Goal: Task Accomplishment & Management: Manage account settings

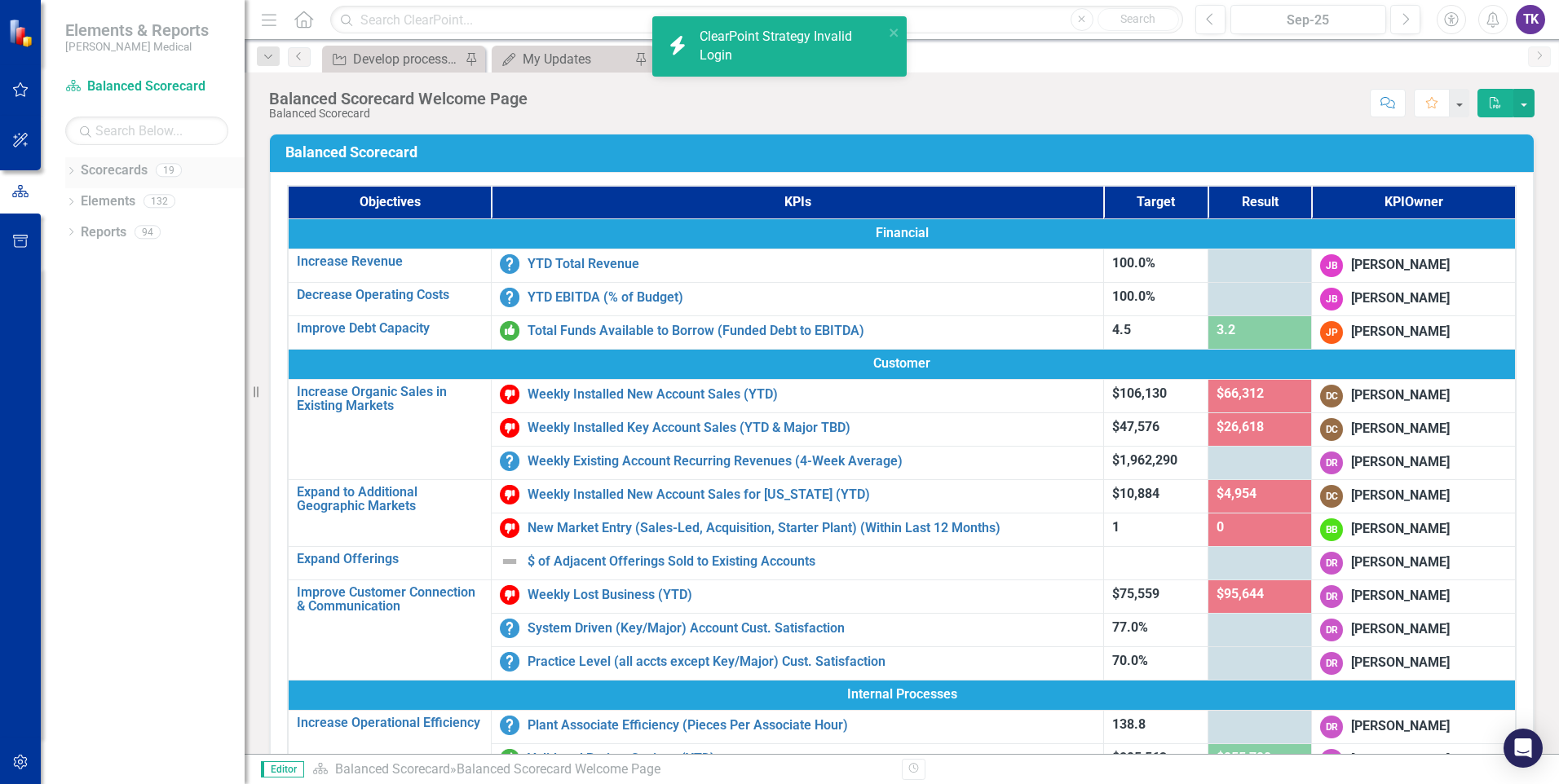
click at [92, 172] on link "Scorecards" at bounding box center [113, 171] width 67 height 18
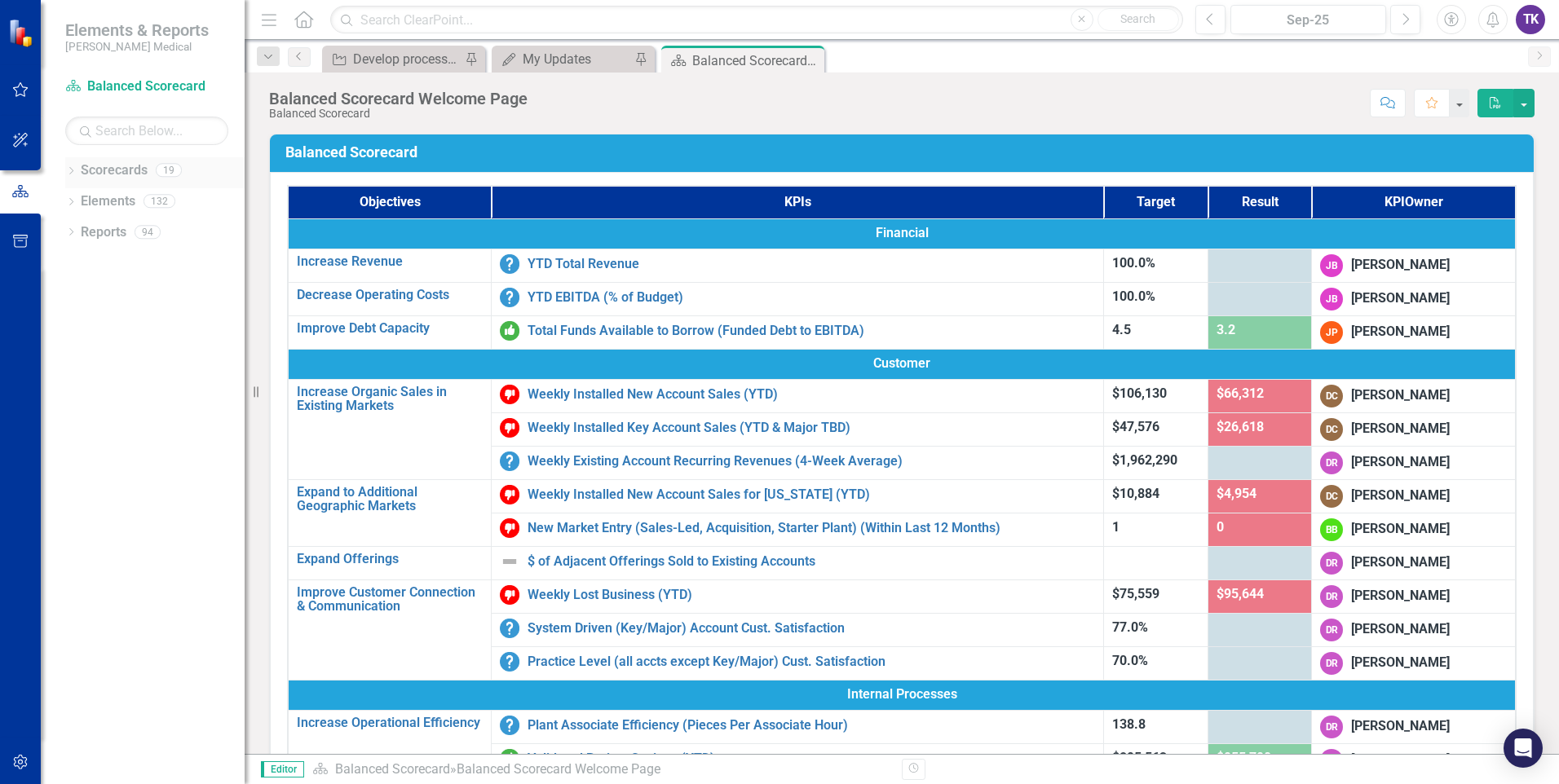
click at [70, 175] on icon "Dropdown" at bounding box center [71, 172] width 12 height 9
click at [175, 539] on div "Dropdown Scorecards 19 Dropdown Balanced Scorecard Revenue Growth Plan Dropdown…" at bounding box center [143, 470] width 204 height 627
click at [27, 93] on icon "button" at bounding box center [21, 89] width 17 height 13
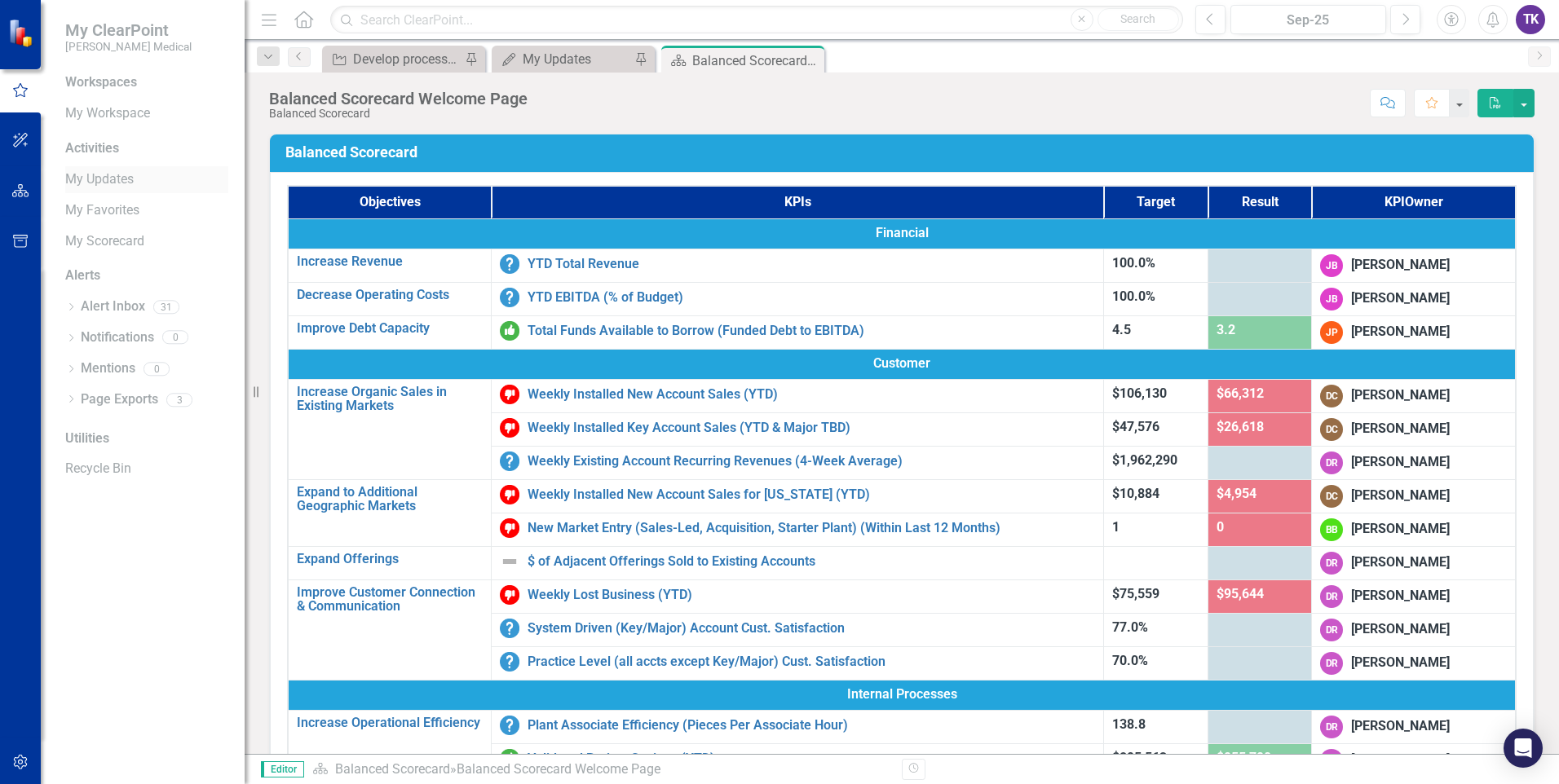
click at [116, 180] on link "My Updates" at bounding box center [146, 179] width 163 height 18
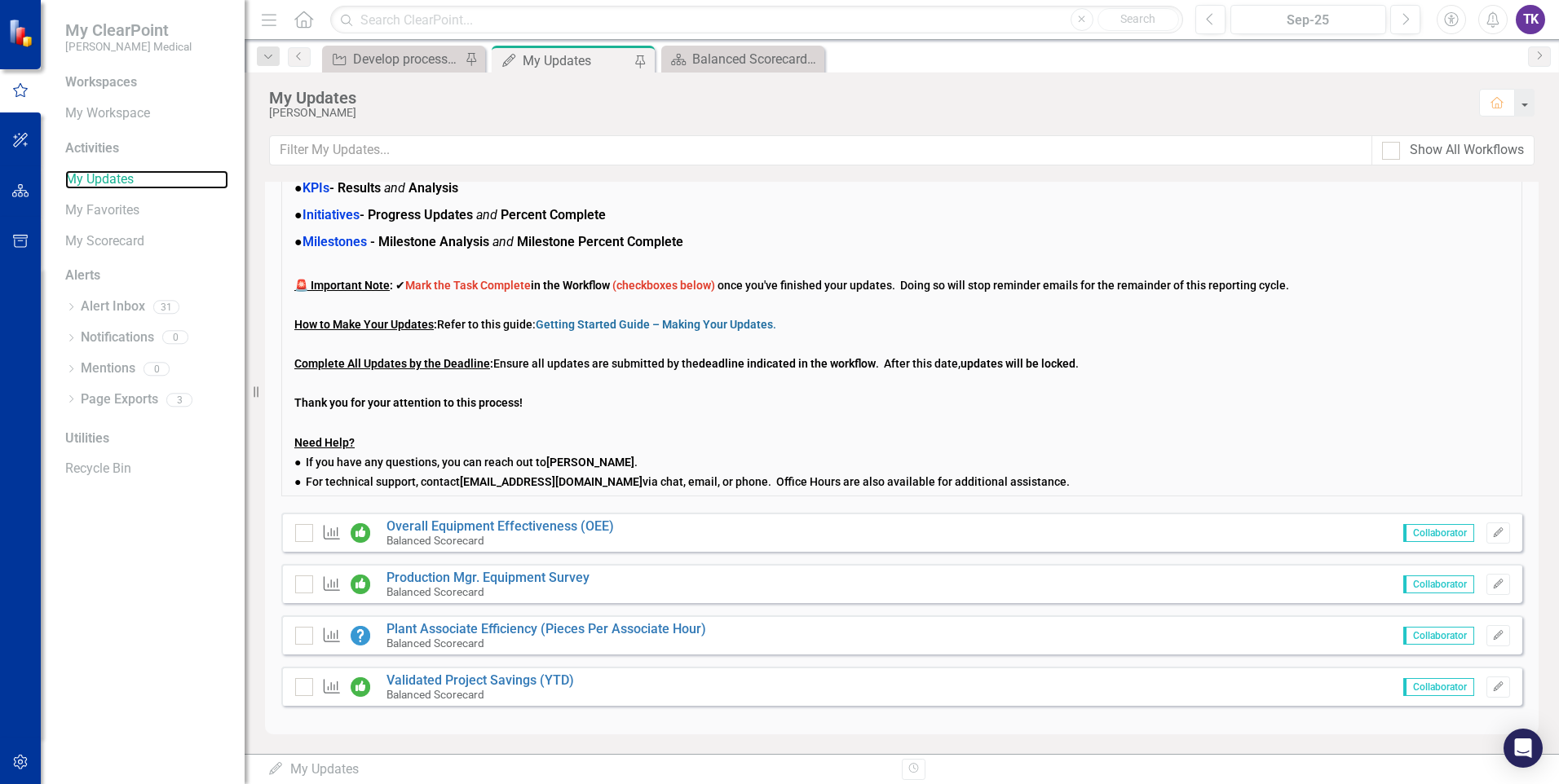
scroll to position [105, 0]
click at [543, 525] on link "Overall Equipment Effectiveness (OEE)" at bounding box center [500, 525] width 228 height 16
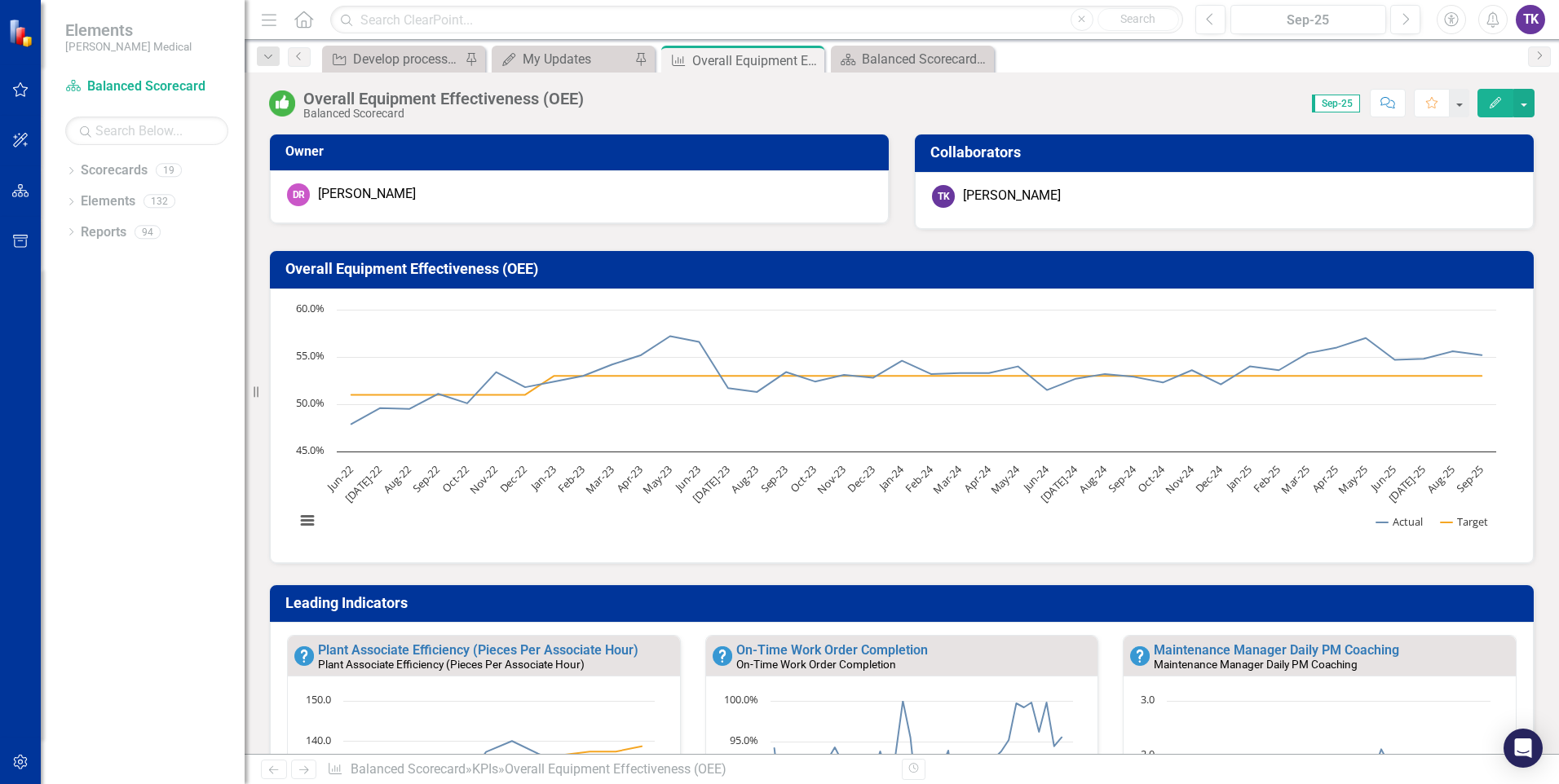
click at [59, 751] on div "Dropdown Scorecards 19 Dropdown Balanced Scorecard Revenue Growth Plan Dropdown…" at bounding box center [143, 470] width 204 height 627
click at [23, 92] on icon "button" at bounding box center [21, 89] width 17 height 13
click at [92, 174] on link "My Updates" at bounding box center [146, 179] width 163 height 18
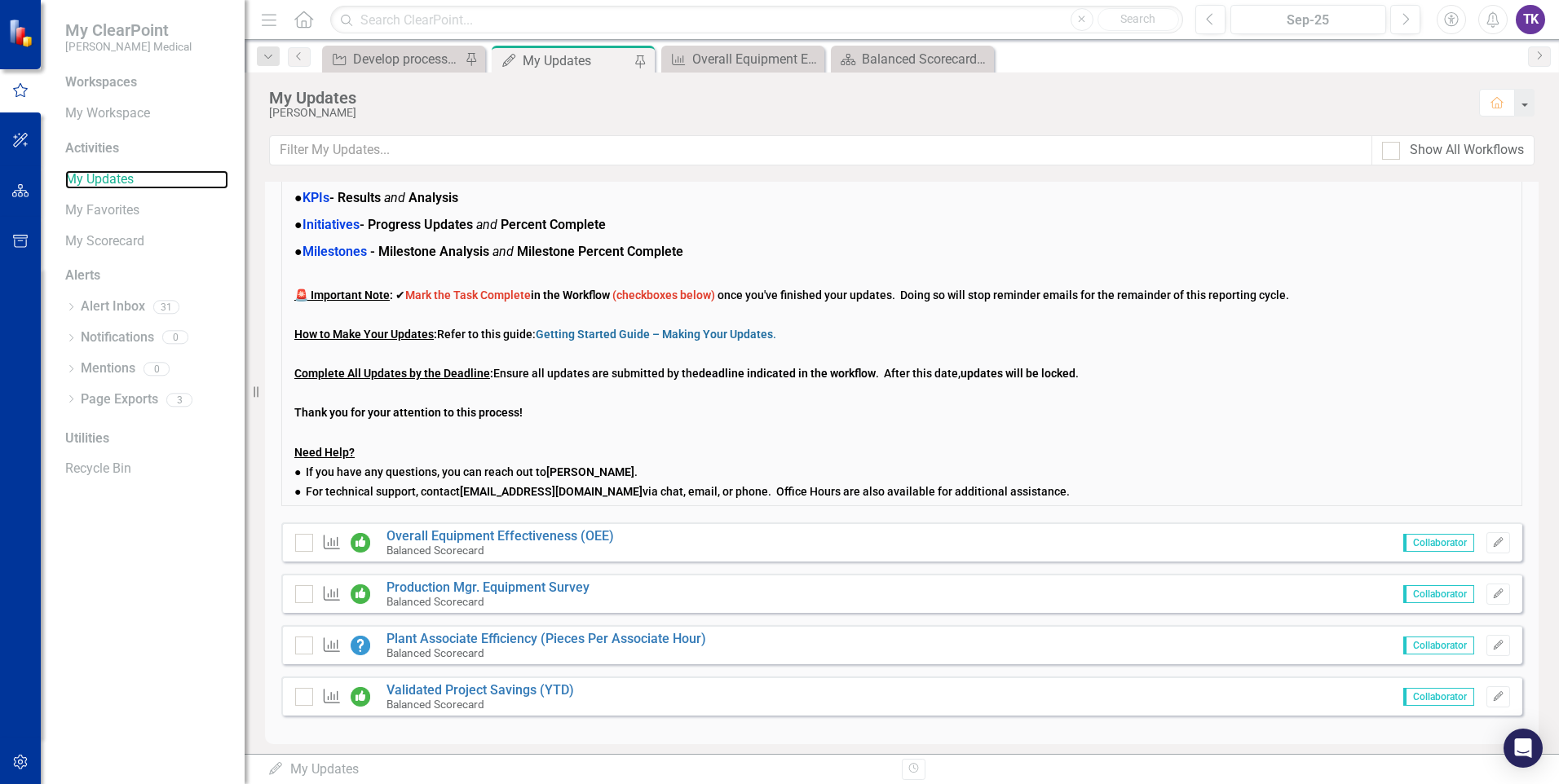
scroll to position [105, 0]
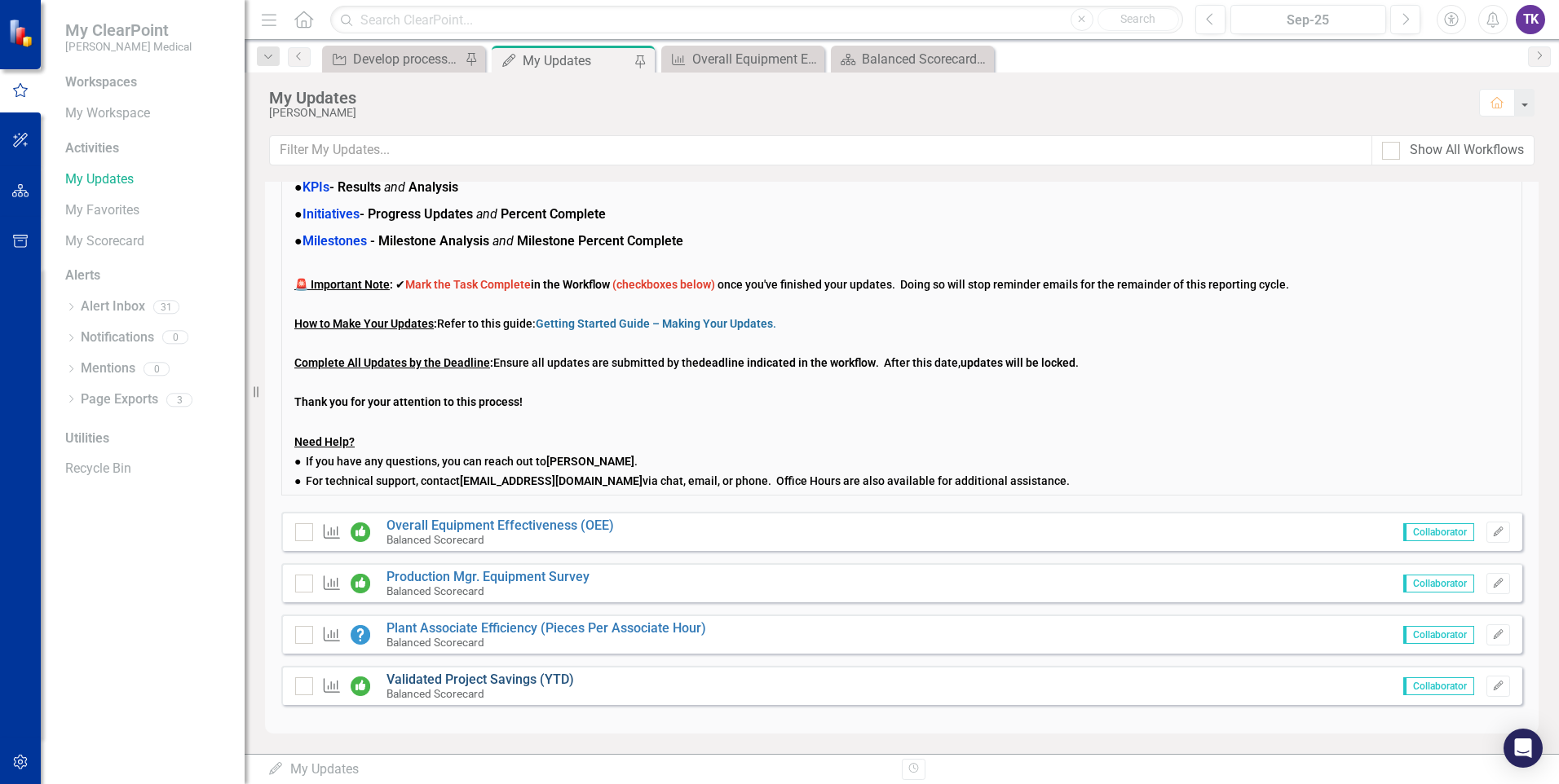
click at [476, 679] on link "Validated Project Savings (YTD)" at bounding box center [480, 679] width 187 height 16
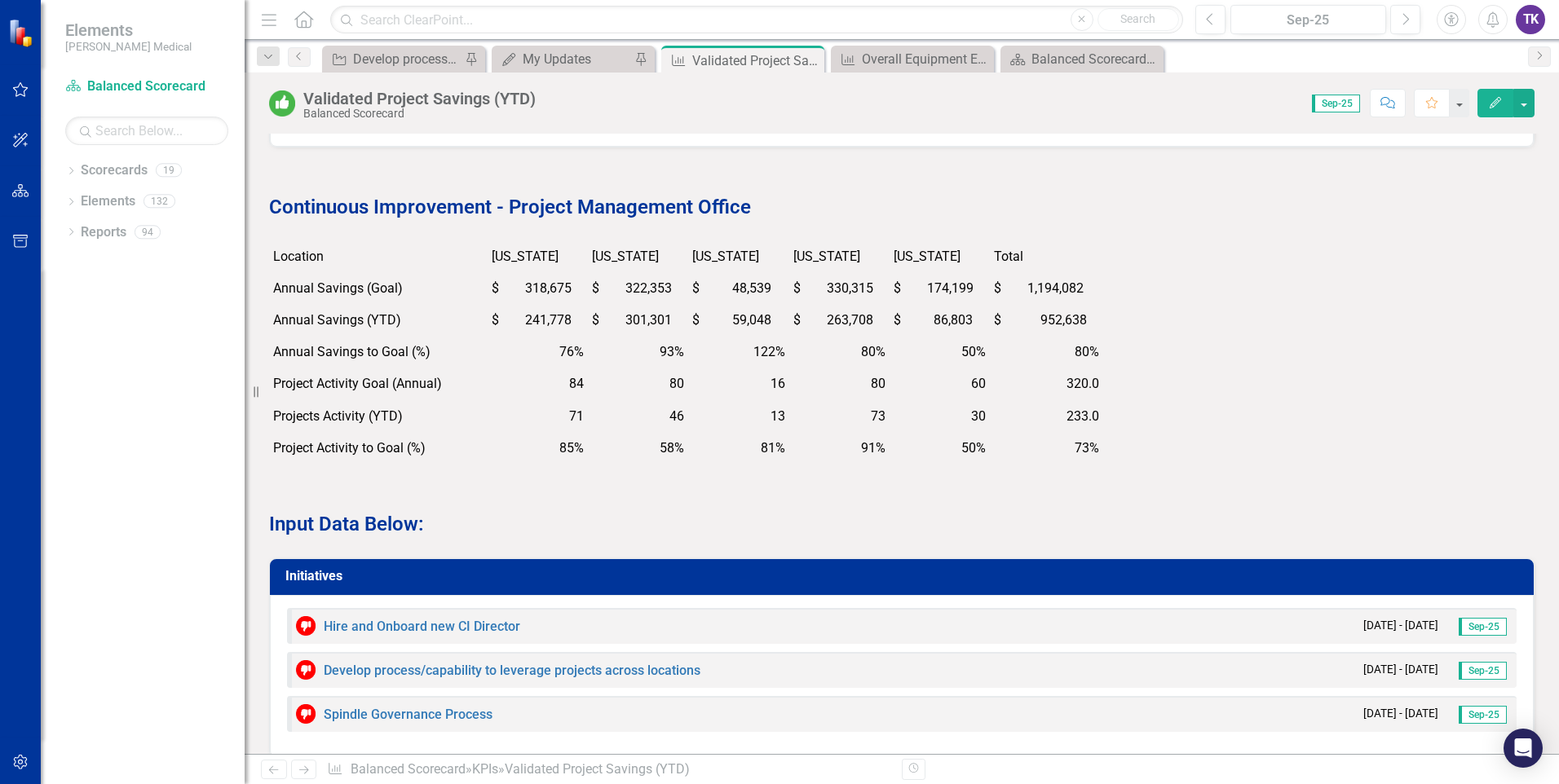
scroll to position [2119, 0]
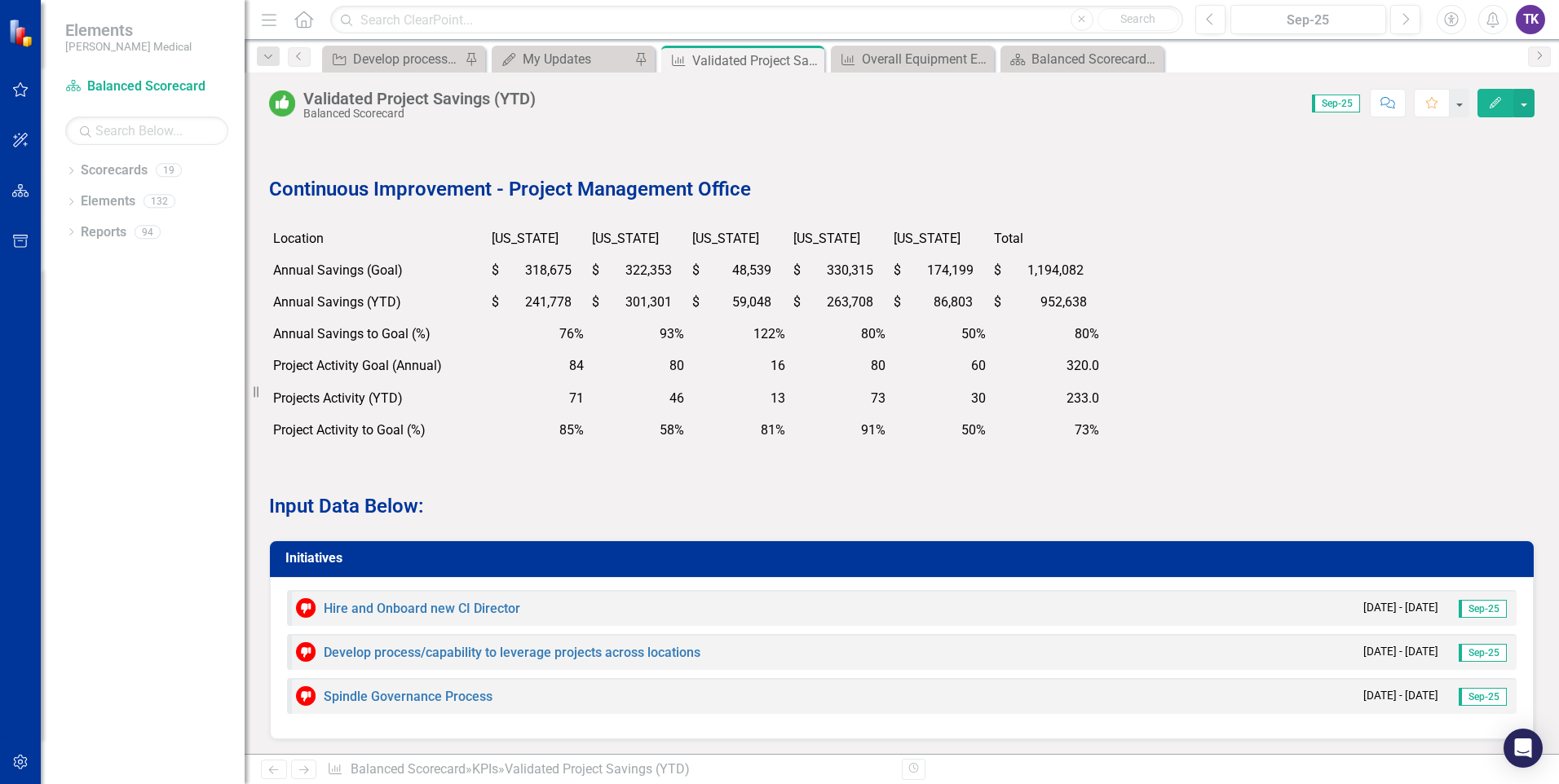
click at [707, 469] on p at bounding box center [902, 478] width 1265 height 22
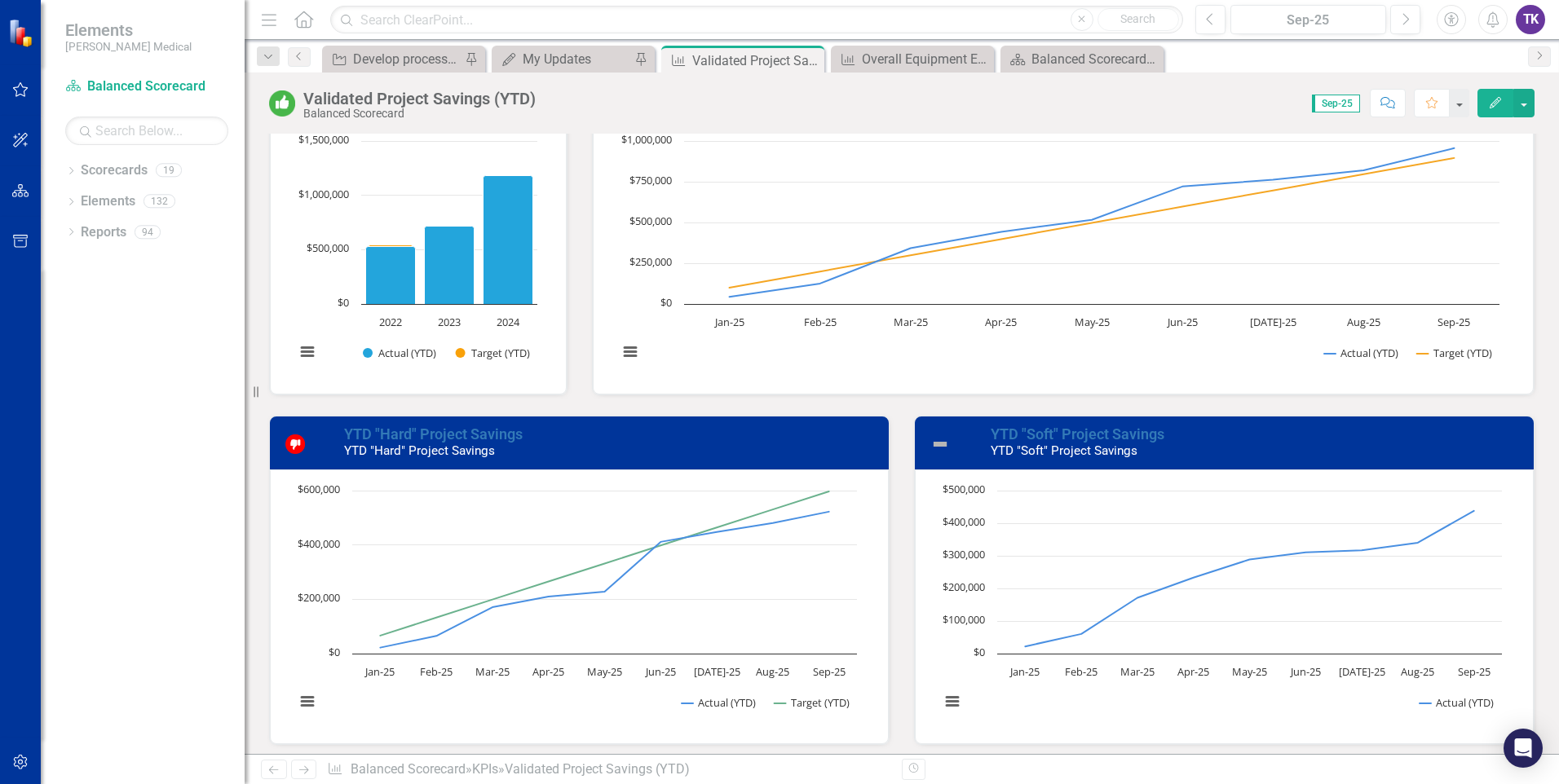
scroll to position [0, 0]
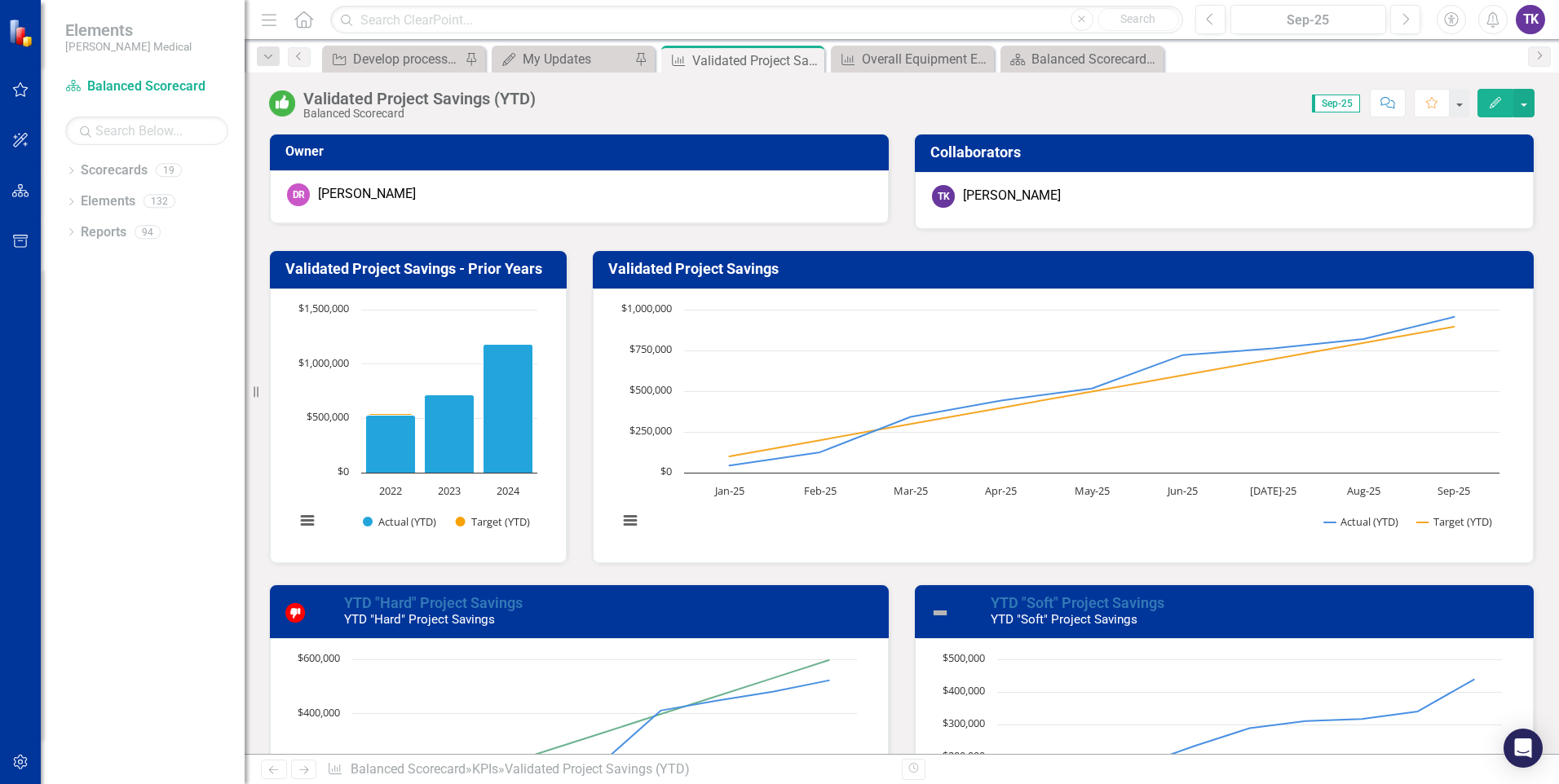
click at [1039, 195] on div "TK Tom Kerr" at bounding box center [1224, 197] width 585 height 23
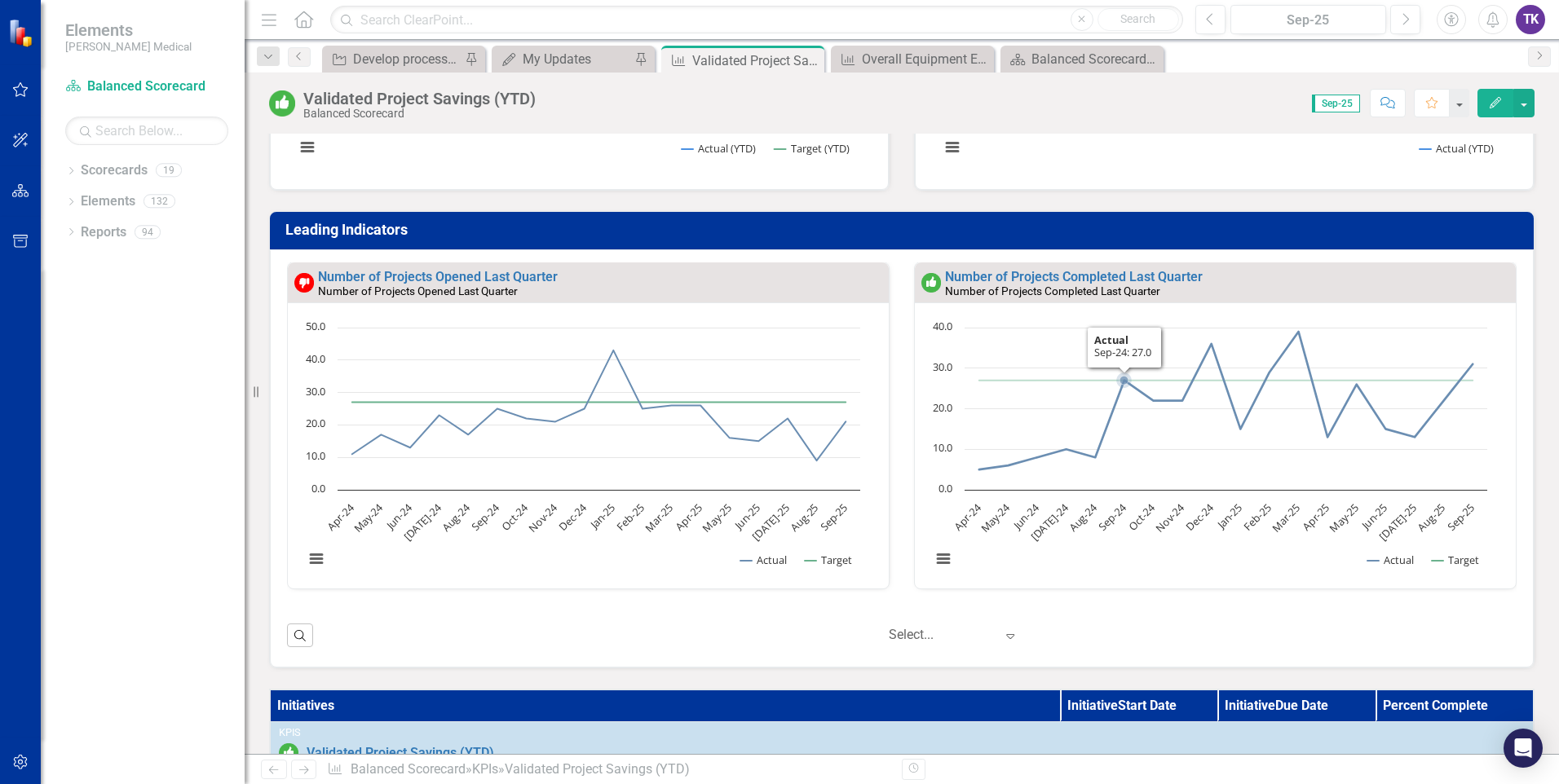
scroll to position [734, 0]
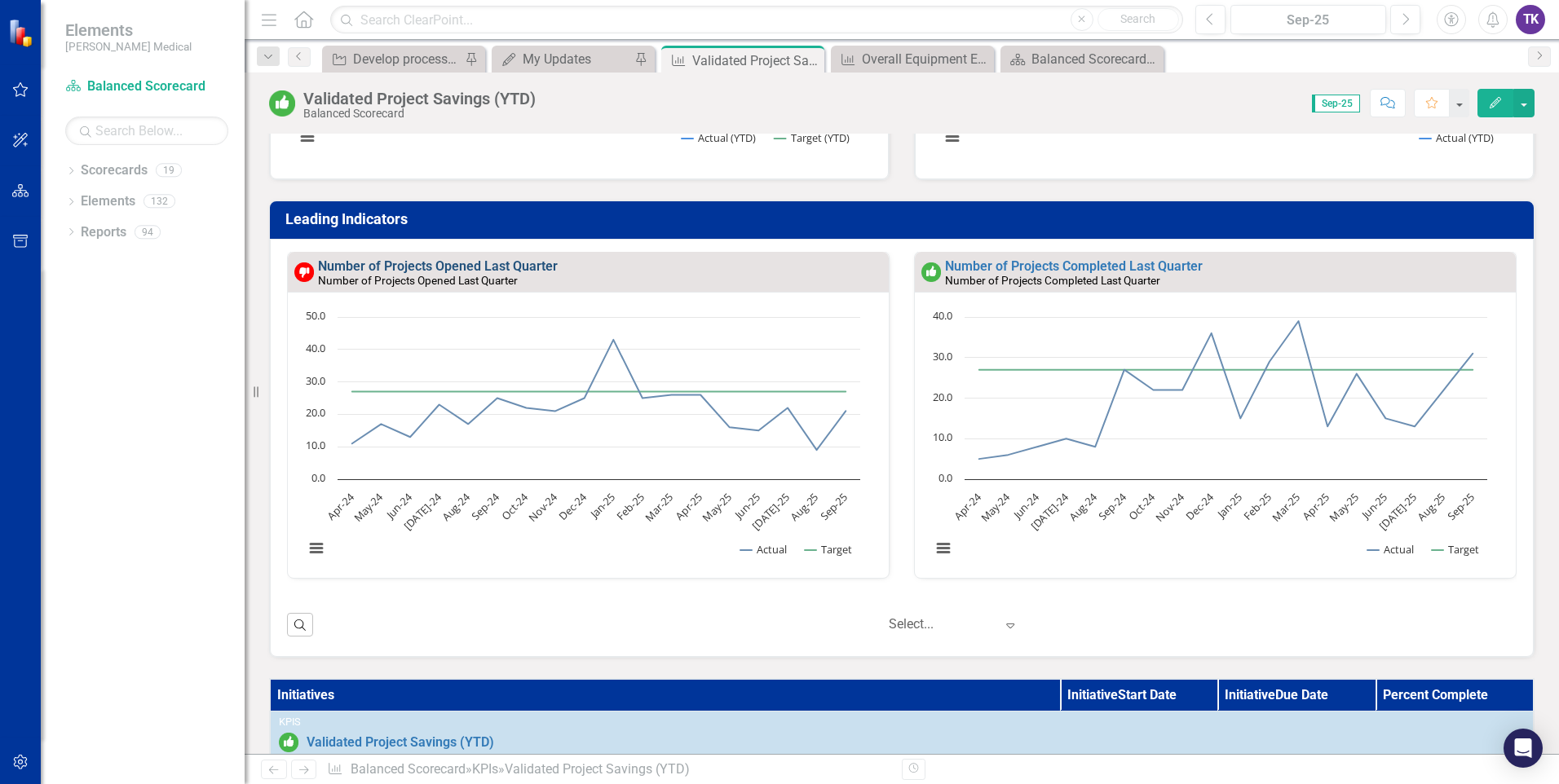
click at [402, 269] on link "Number of Projects Opened Last Quarter" at bounding box center [437, 267] width 239 height 16
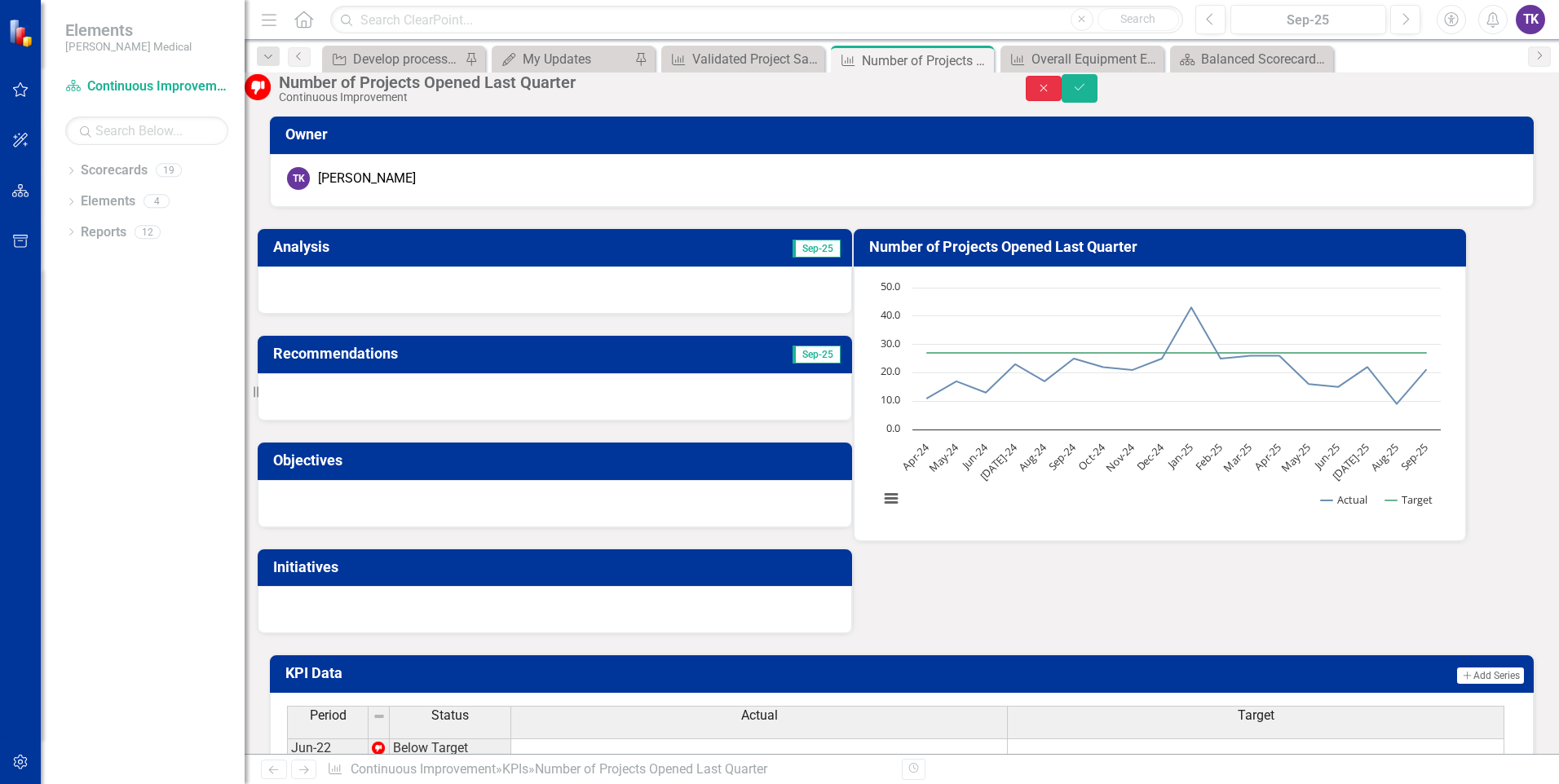
click at [1051, 94] on icon "Close" at bounding box center [1043, 88] width 15 height 12
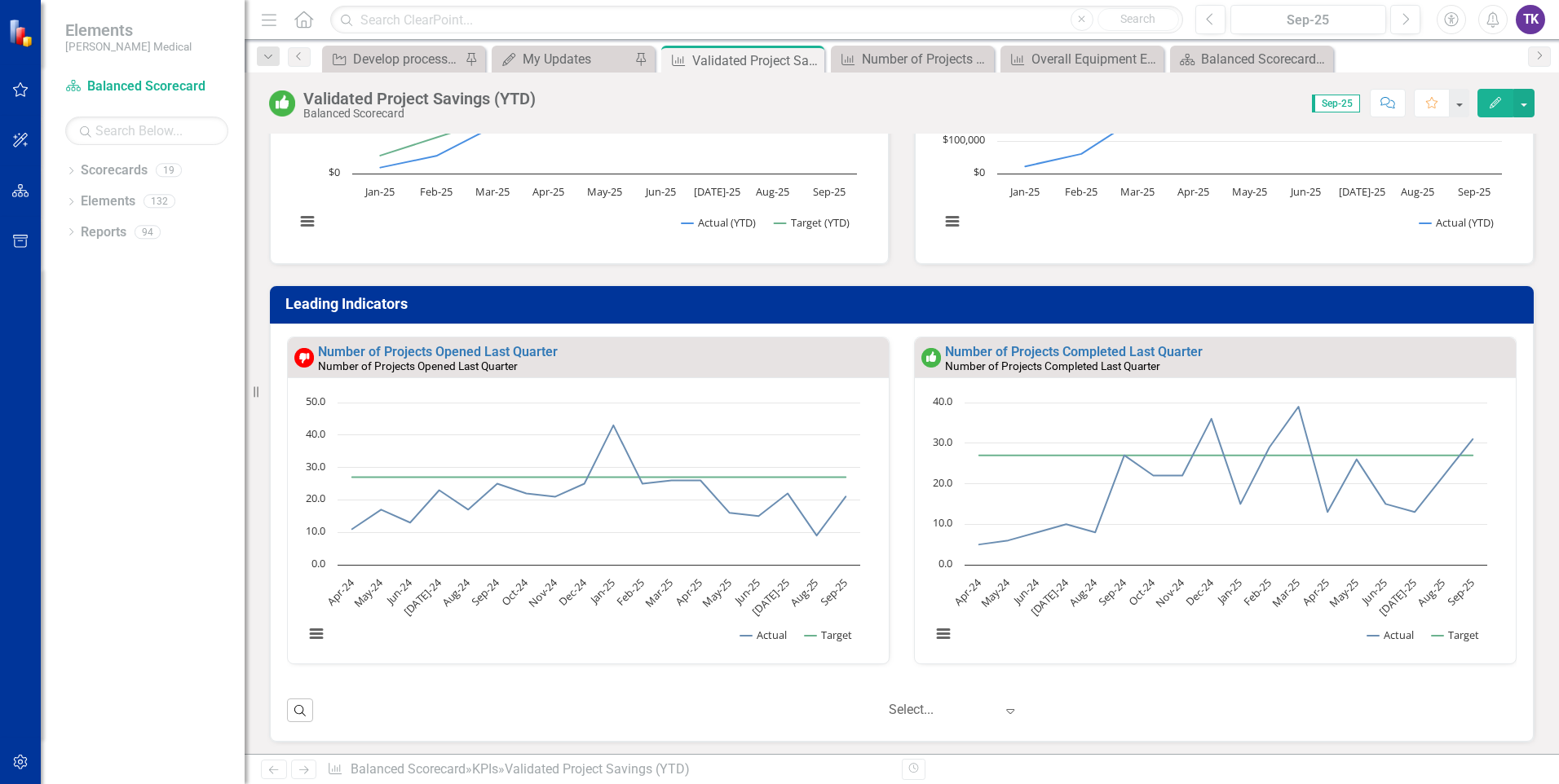
scroll to position [652, 0]
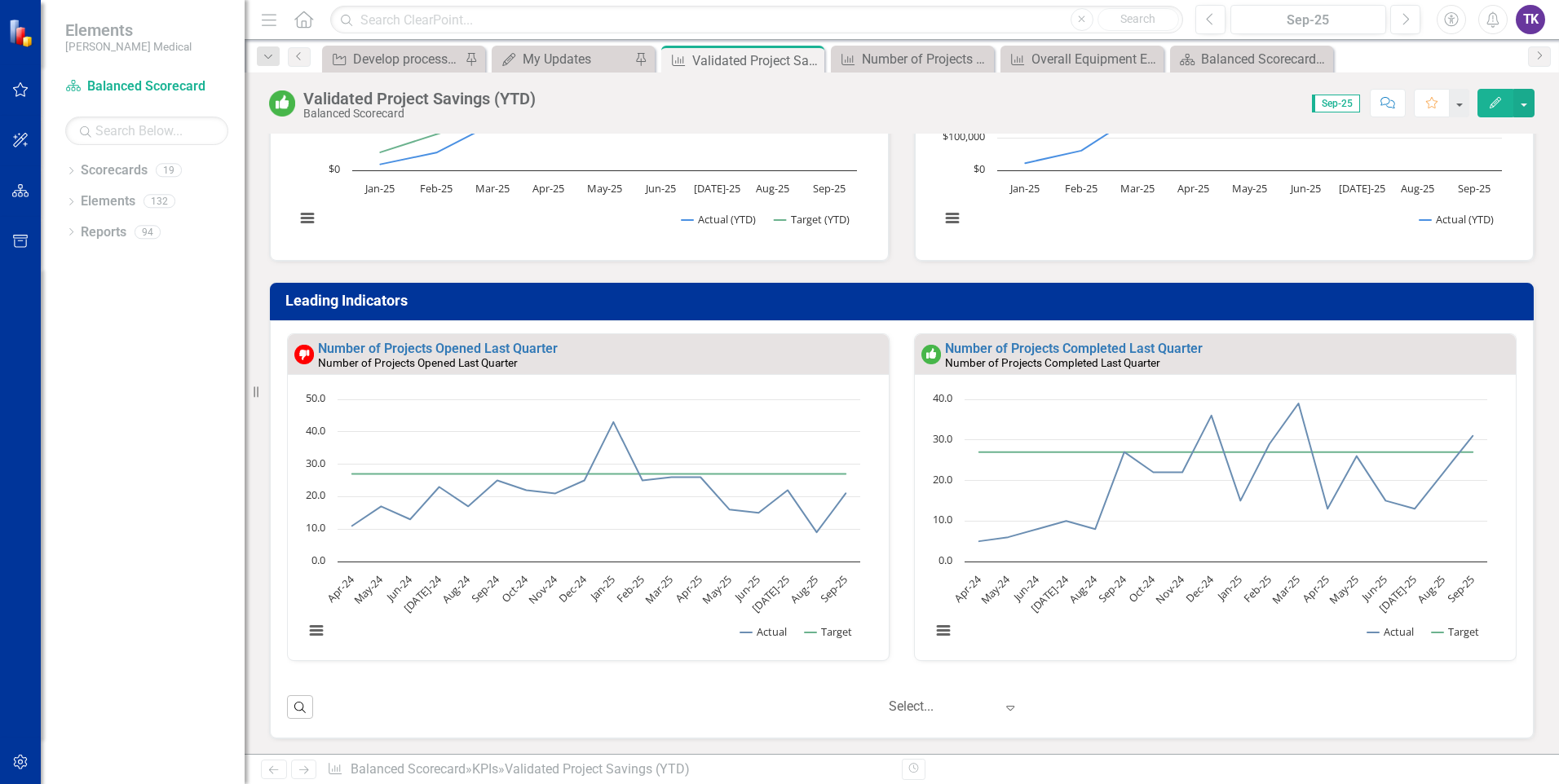
click at [591, 348] on div "Number of Projects Opened Last Quarter" at bounding box center [601, 349] width 567 height 14
click at [592, 348] on div "Number of Projects Opened Last Quarter" at bounding box center [601, 349] width 567 height 14
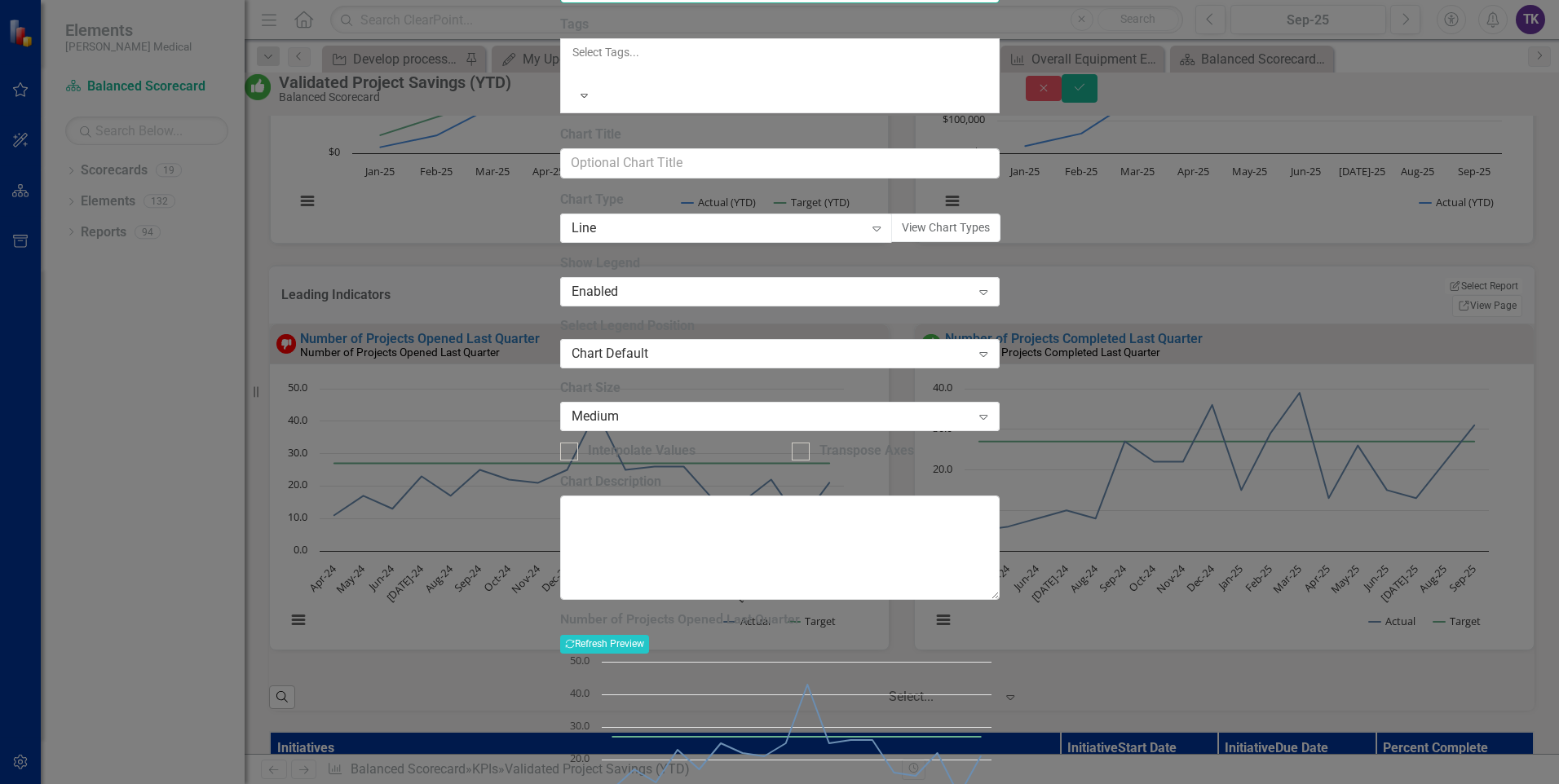
type input "Number of Projects Opened Last Month"
click at [967, 144] on label "Chart Title" at bounding box center [780, 135] width 439 height 18
click at [967, 178] on input "Chart Title" at bounding box center [780, 163] width 439 height 30
click at [1000, 612] on div "Number of Projects Opened Last Month Recalculate Refresh Preview Chart Line cha…" at bounding box center [780, 755] width 439 height 285
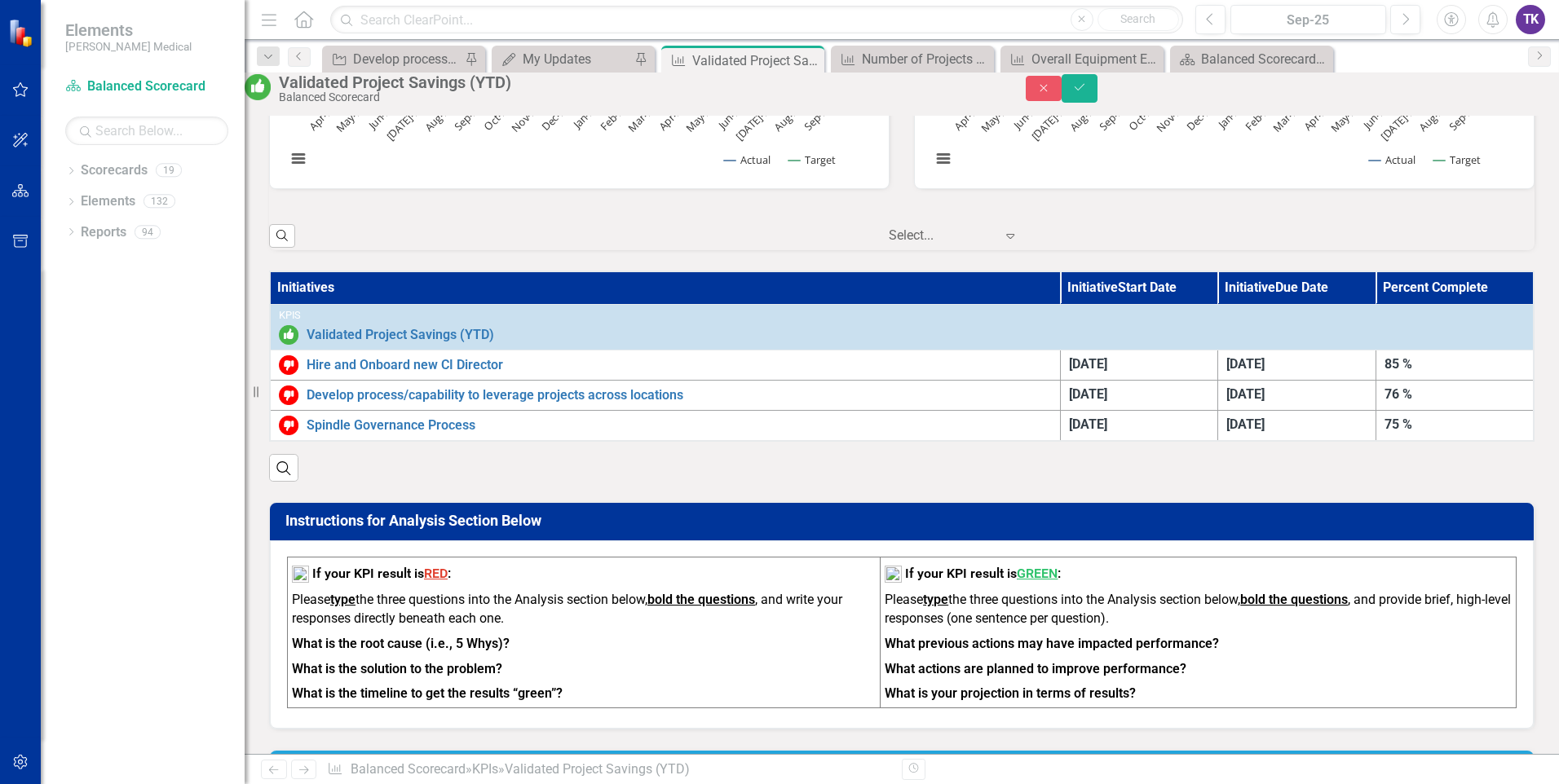
scroll to position [1141, 0]
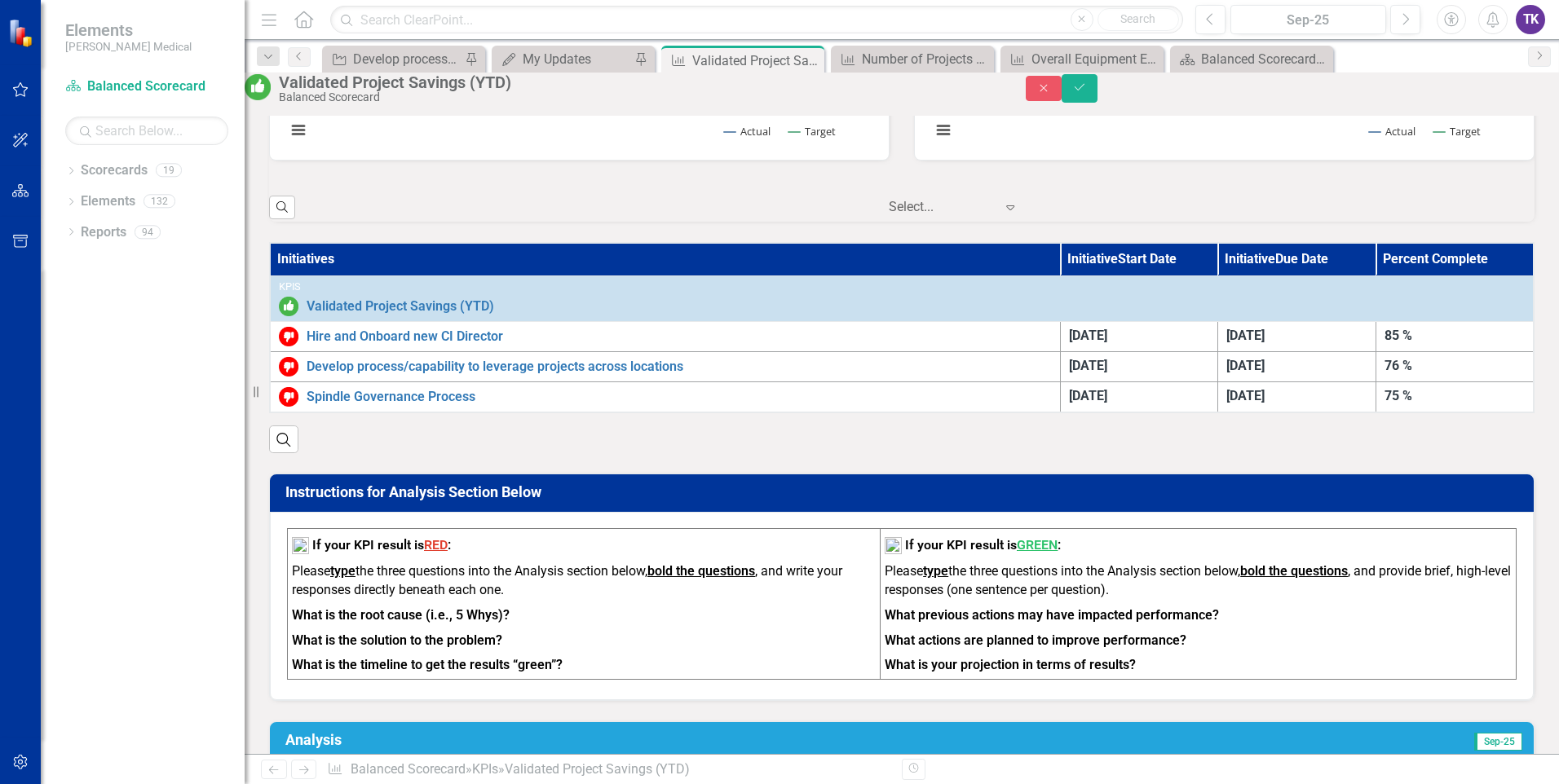
click at [750, 454] on div "Initiatives Initiative Start Date Initiative Due Date Percent Complete KPIs Val…" at bounding box center [902, 337] width 1290 height 232
click at [1087, 93] on icon "Save" at bounding box center [1079, 87] width 15 height 12
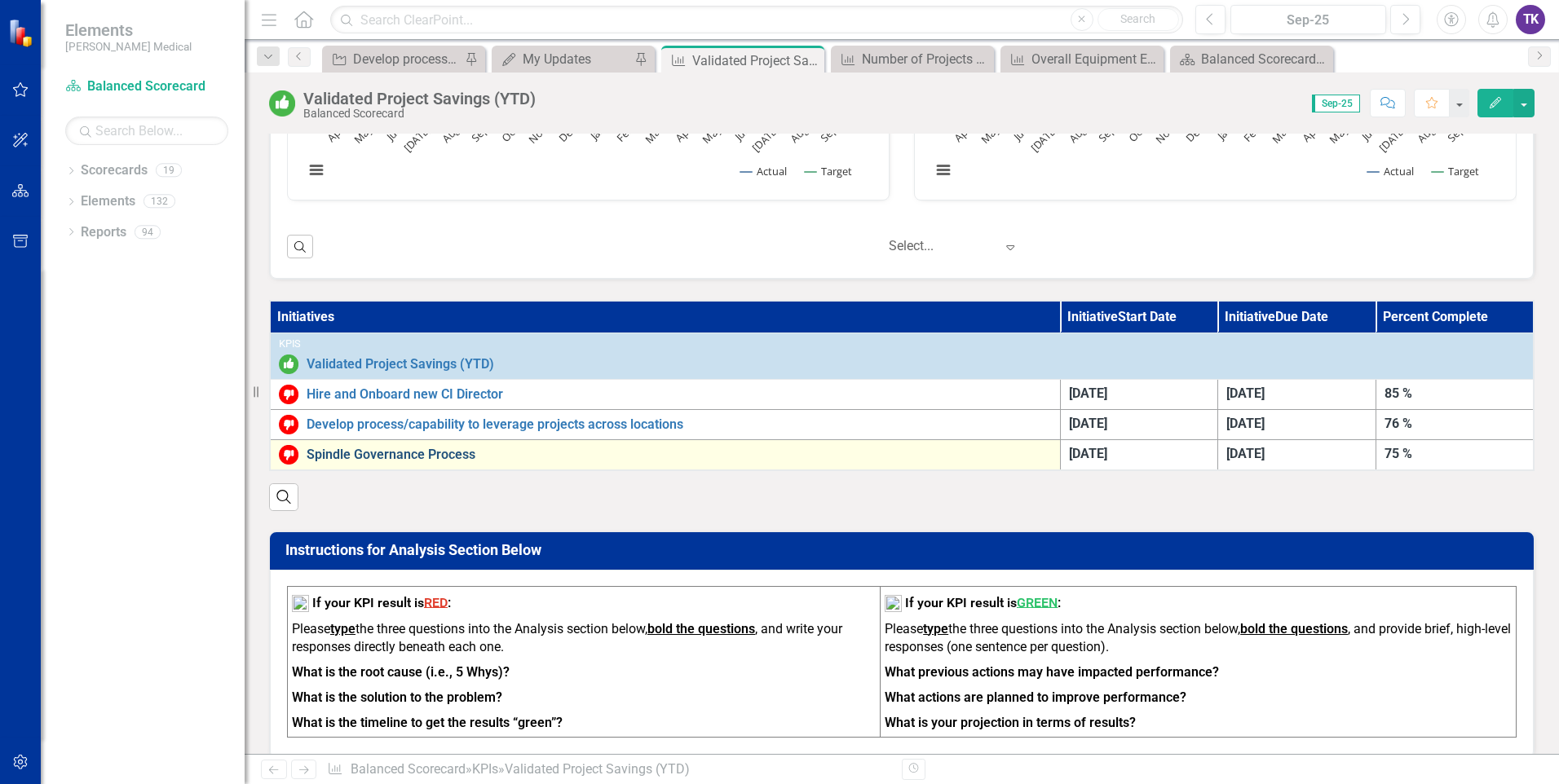
scroll to position [1141, 0]
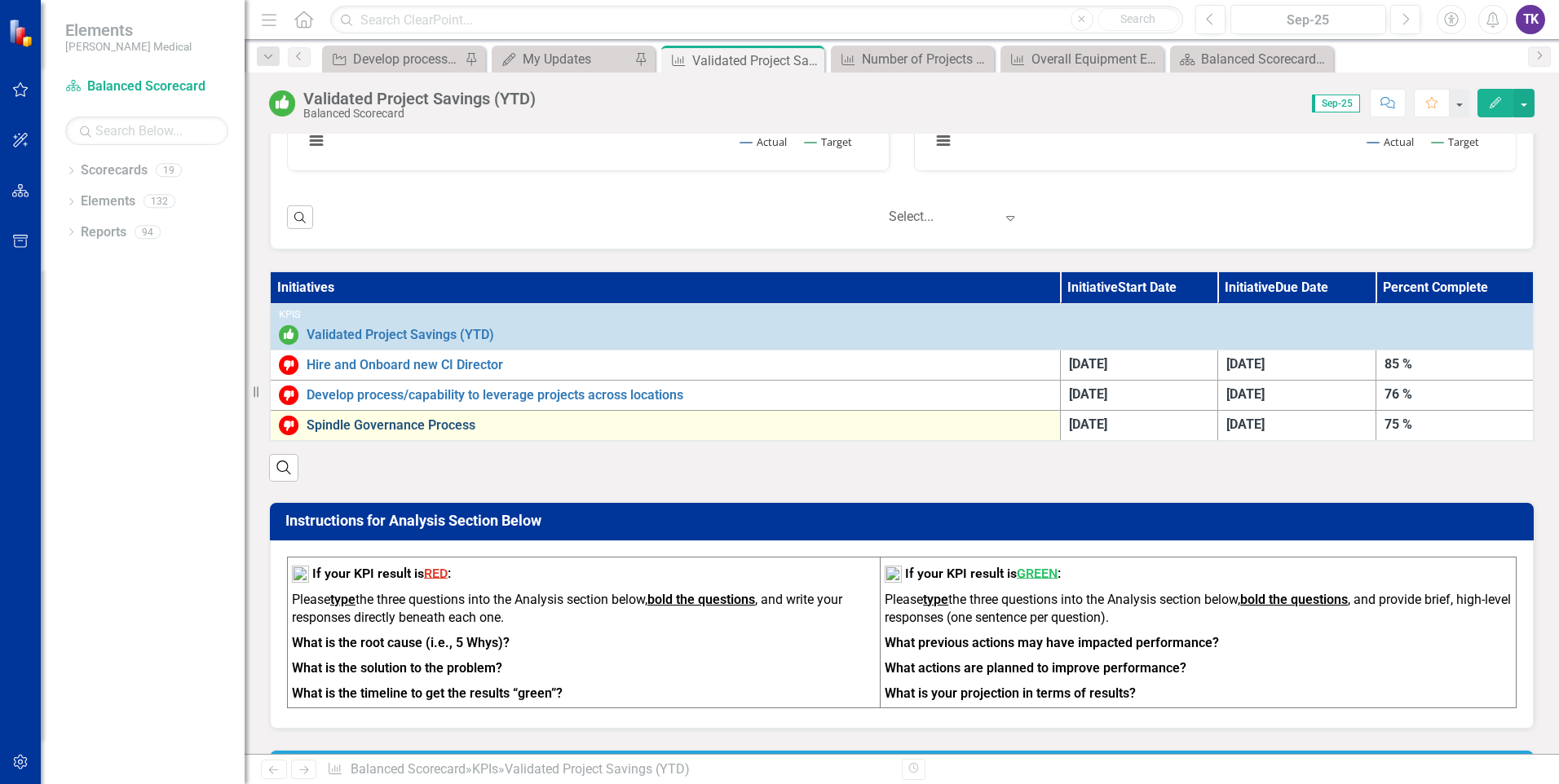
click at [387, 424] on link "Spindle Governance Process" at bounding box center [679, 424] width 746 height 15
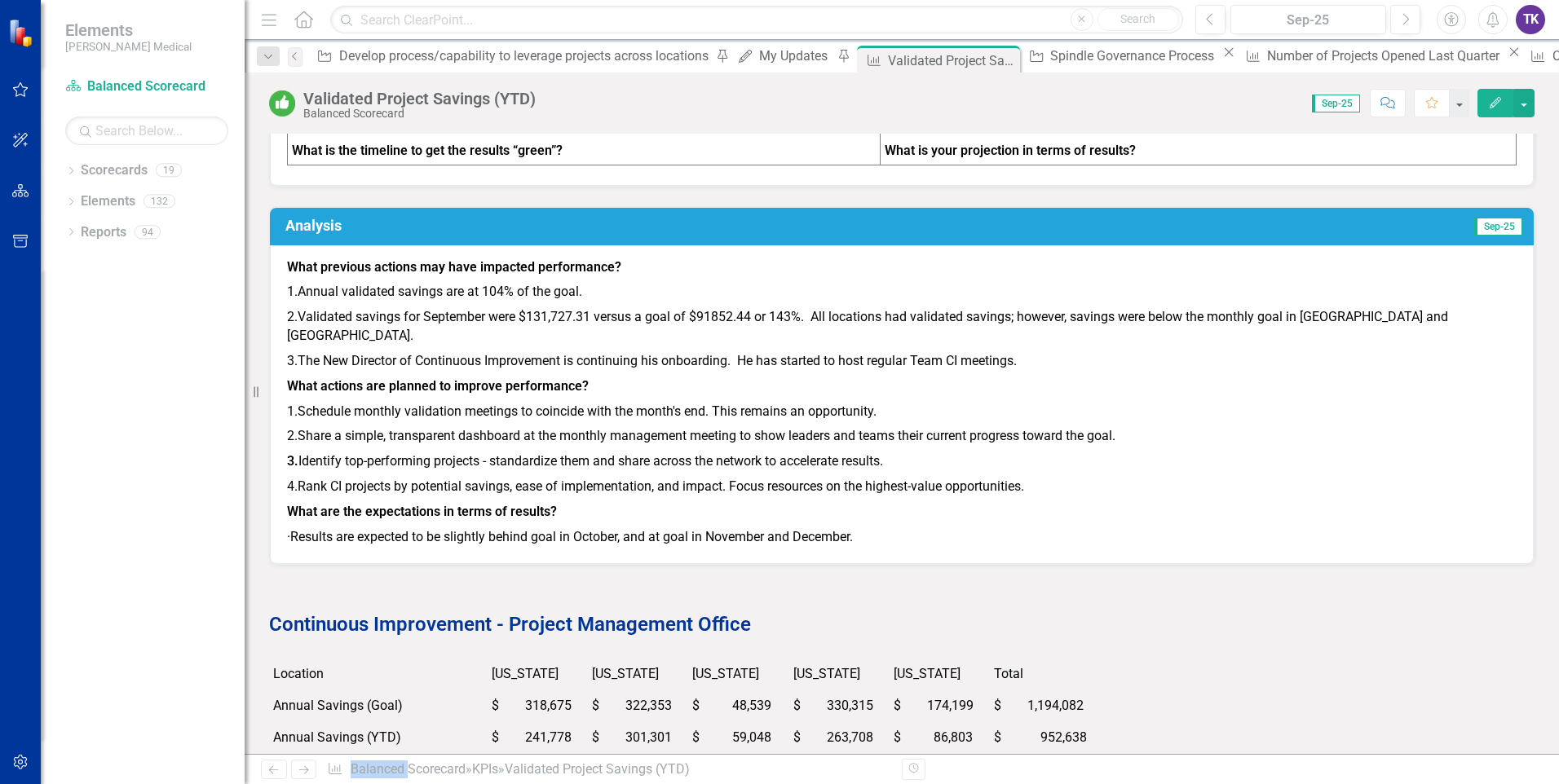
scroll to position [1711, 0]
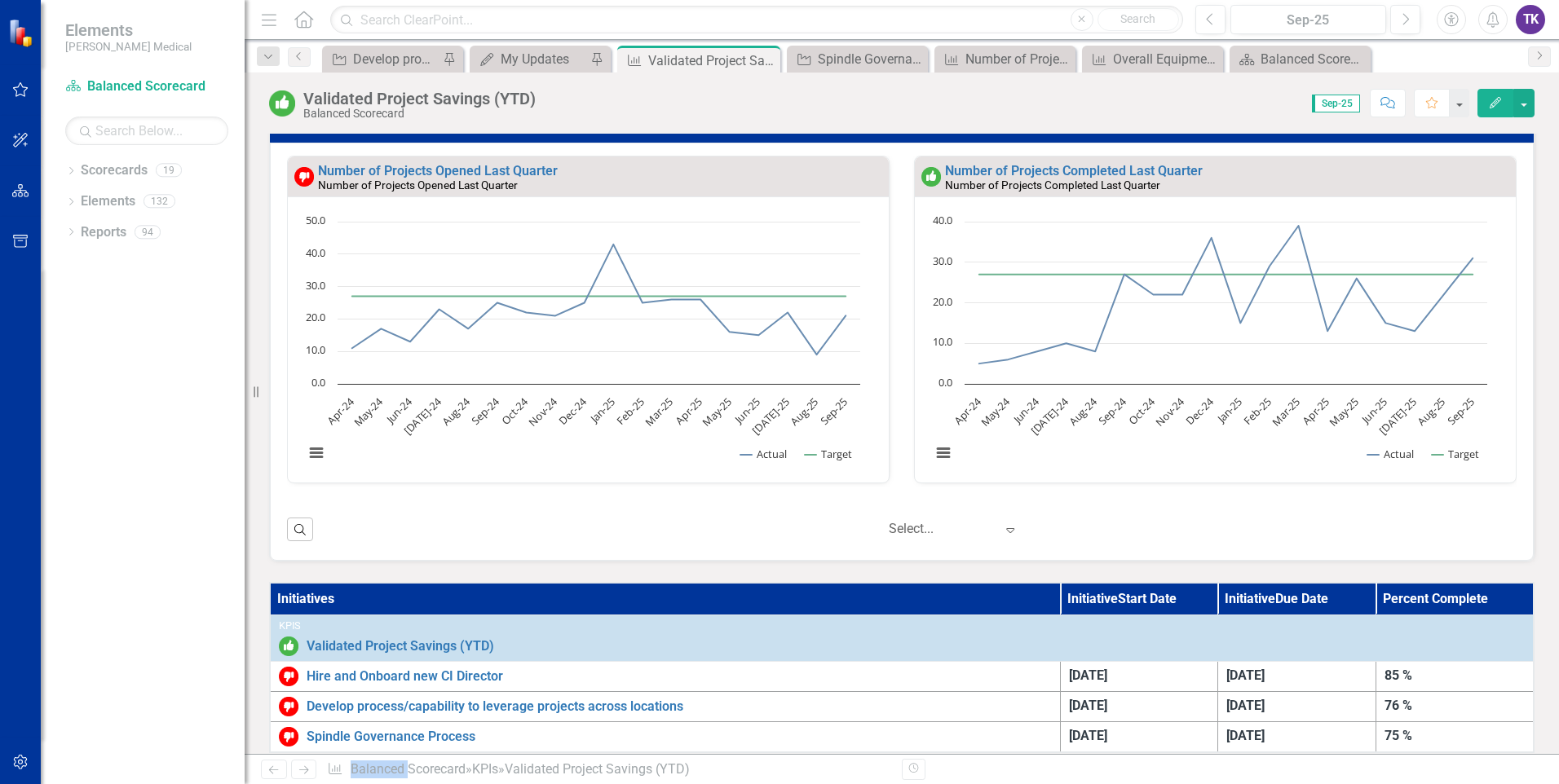
scroll to position [831, 0]
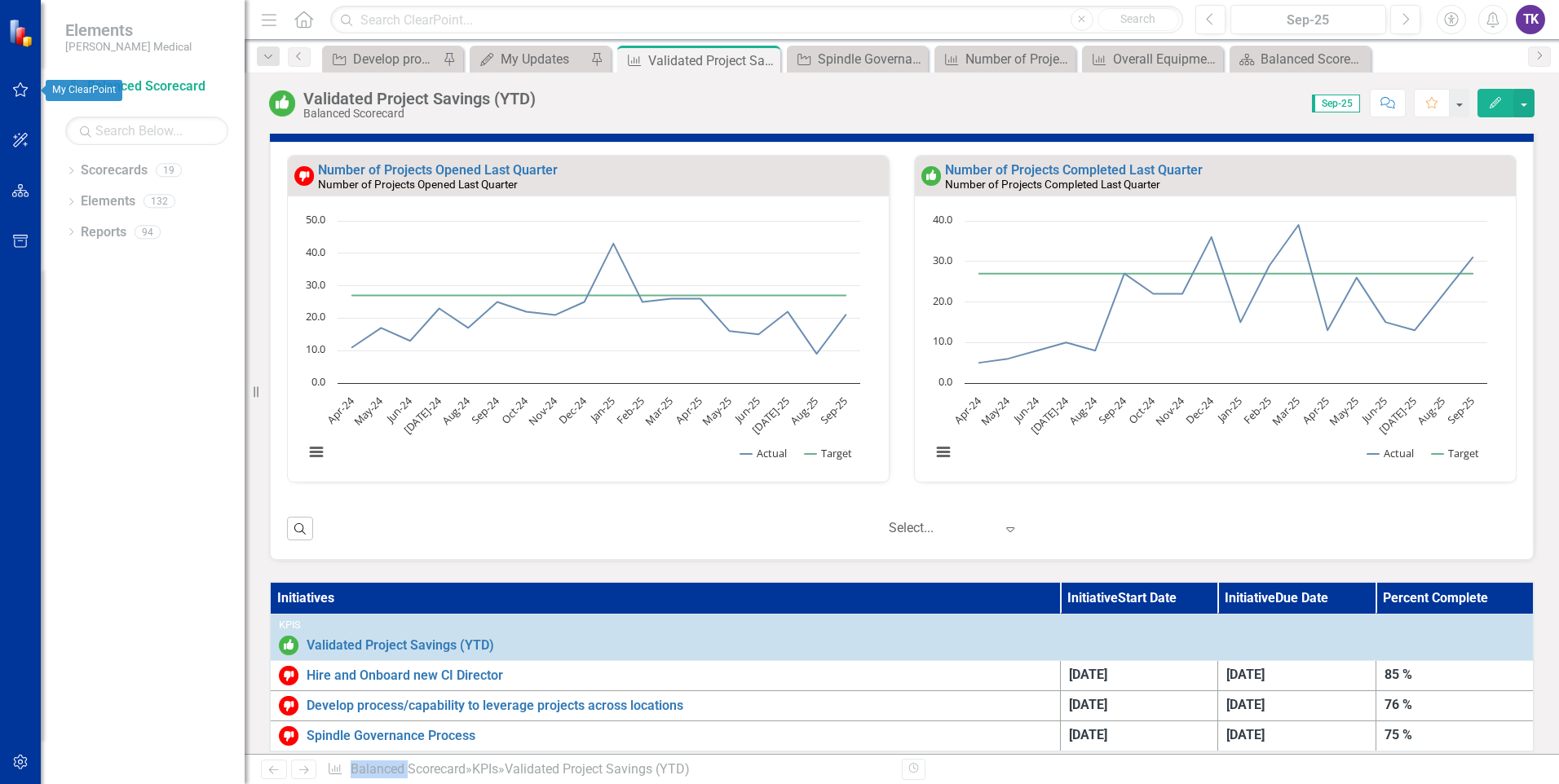
click at [23, 93] on icon "button" at bounding box center [21, 89] width 17 height 13
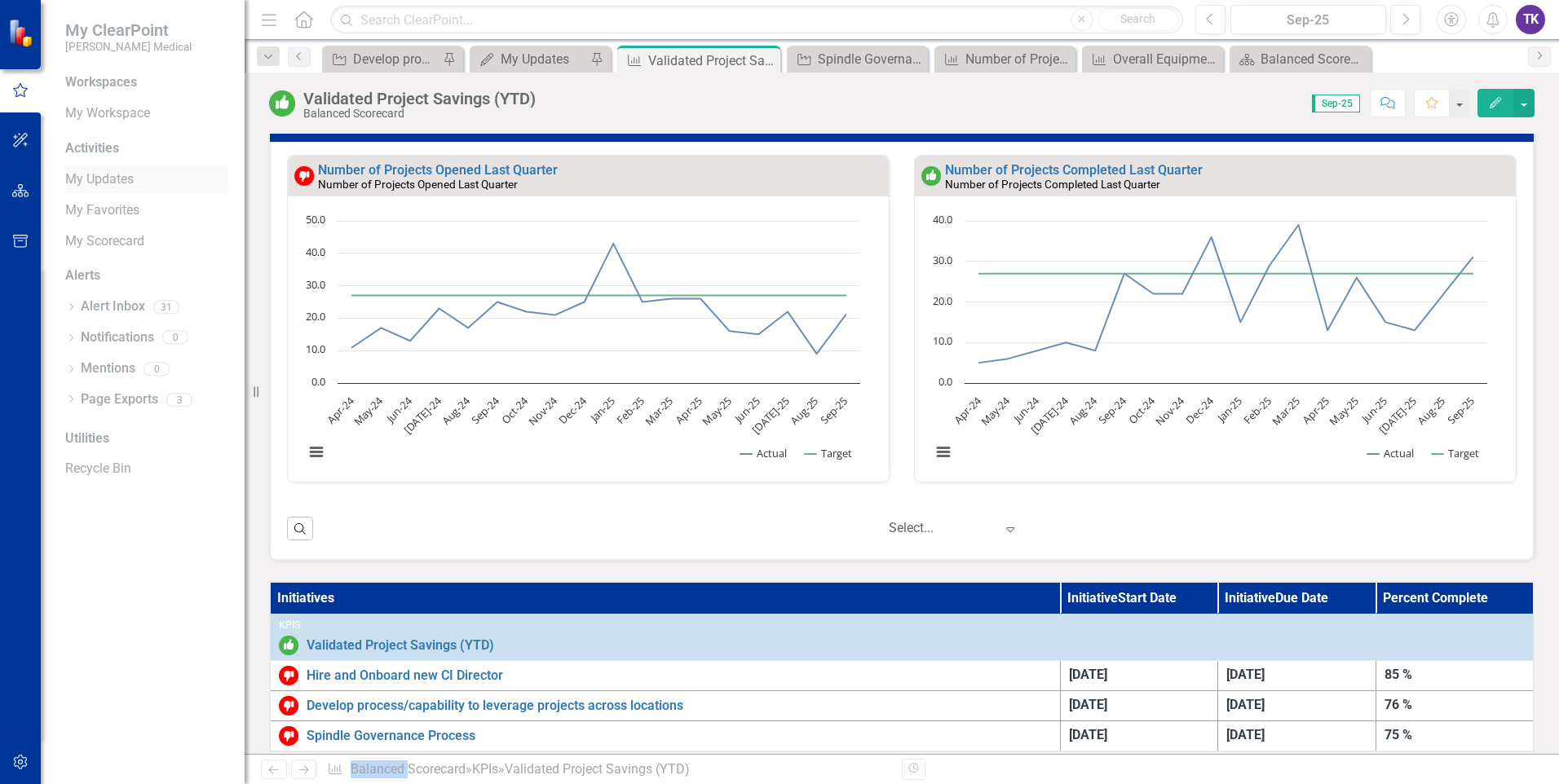
click at [104, 172] on link "My Updates" at bounding box center [146, 179] width 163 height 18
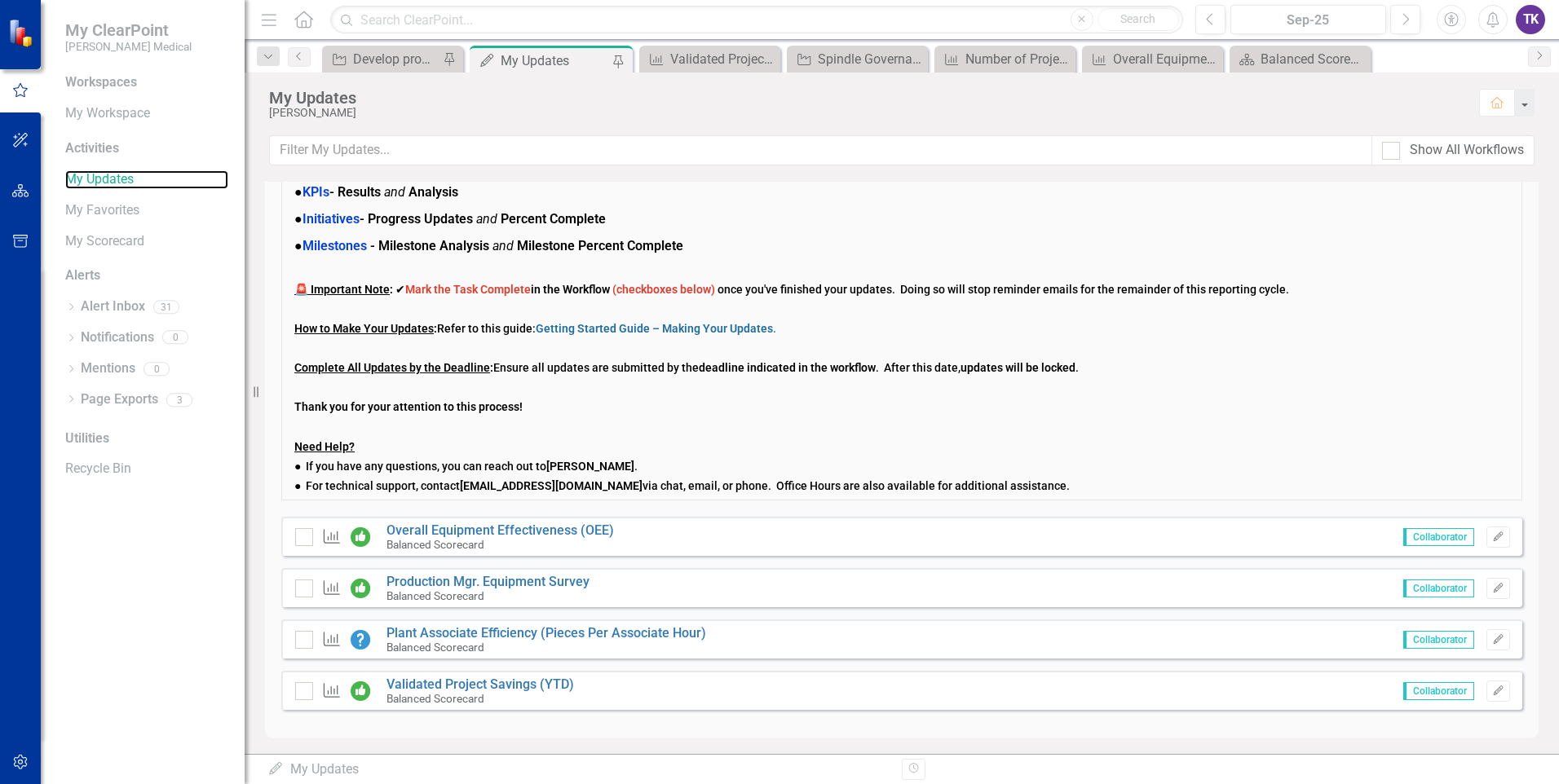
scroll to position [105, 0]
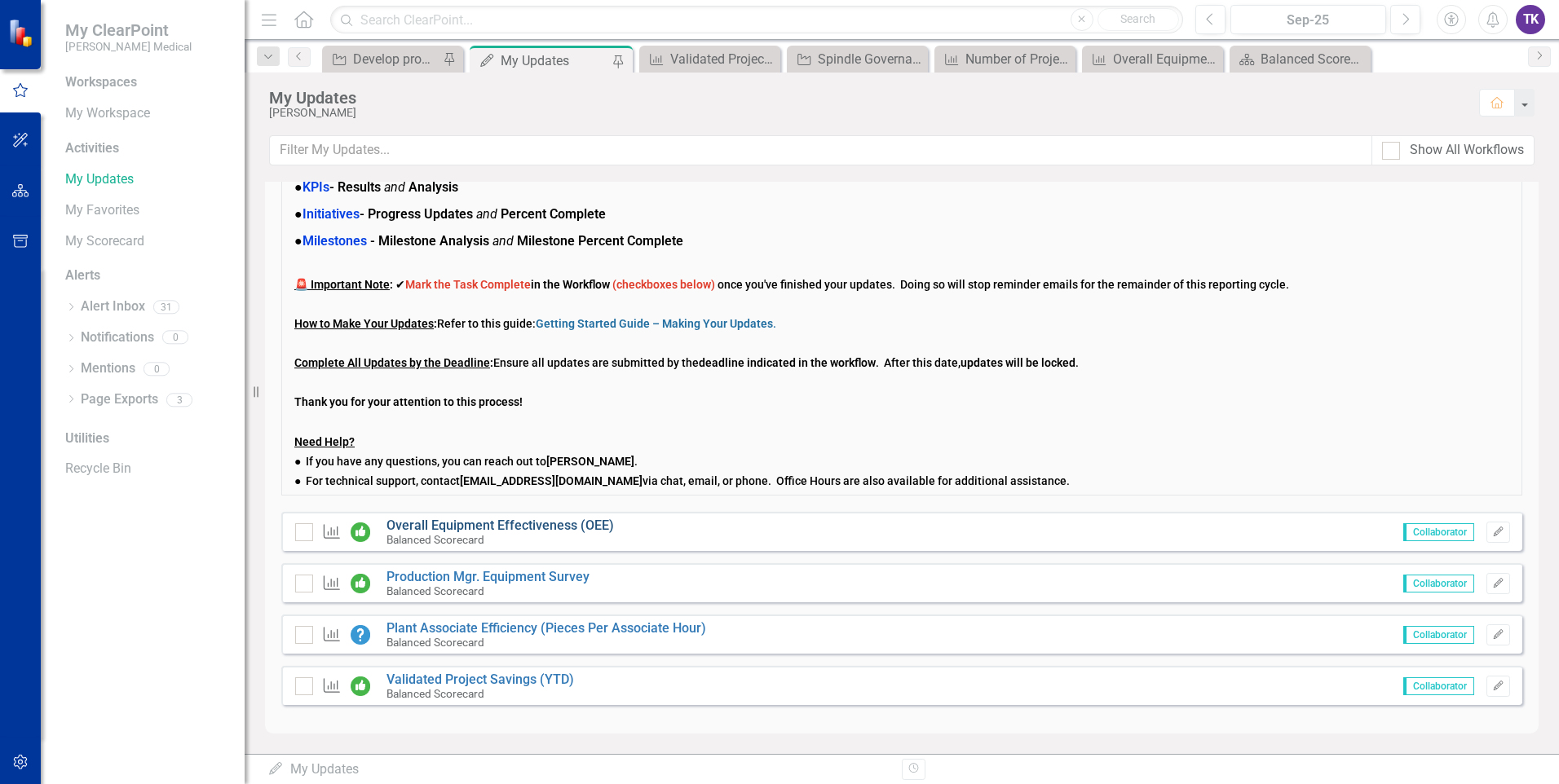
click at [478, 525] on link "Overall Equipment Effectiveness (OEE)" at bounding box center [500, 525] width 228 height 16
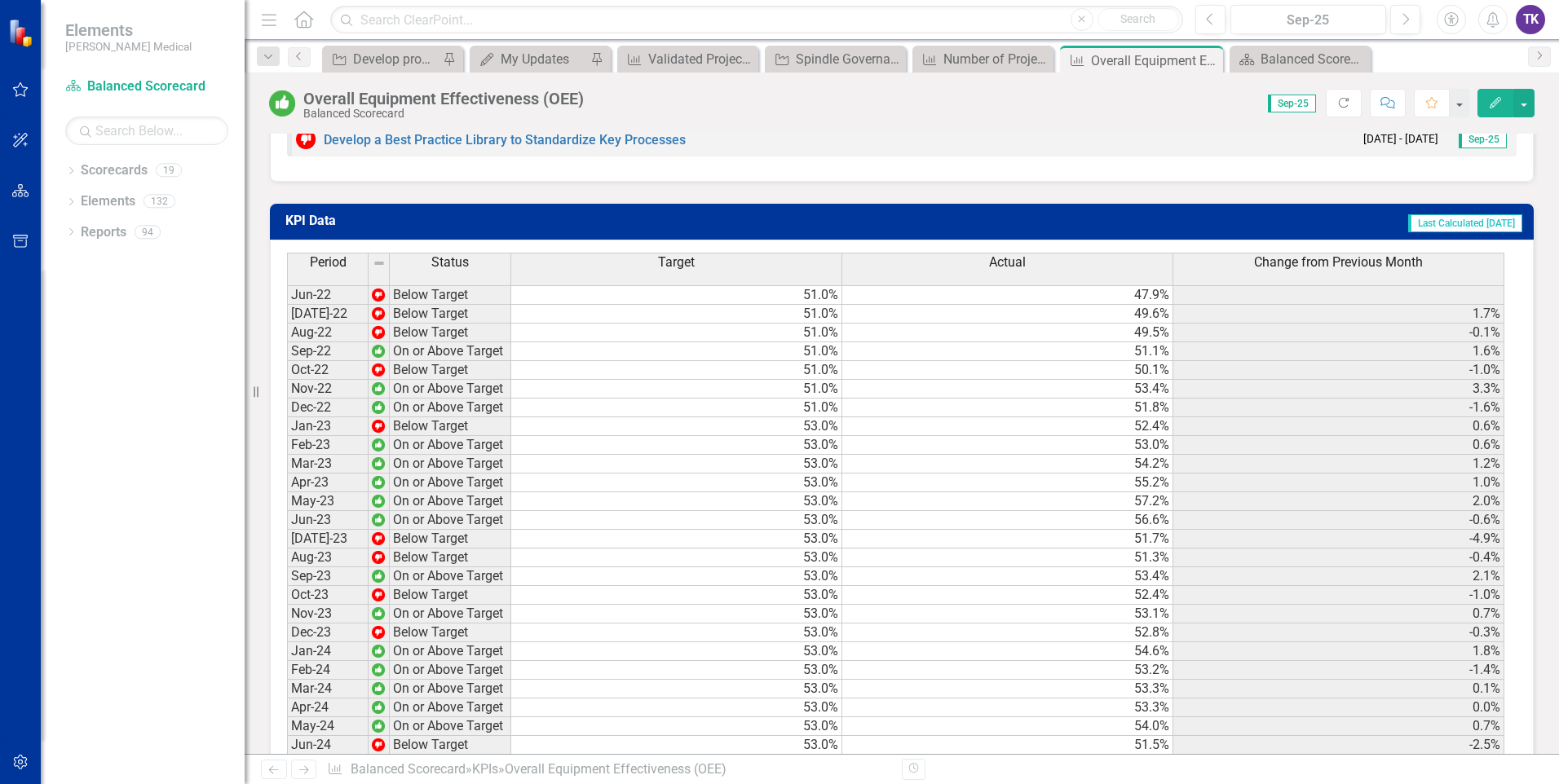
scroll to position [1711, 0]
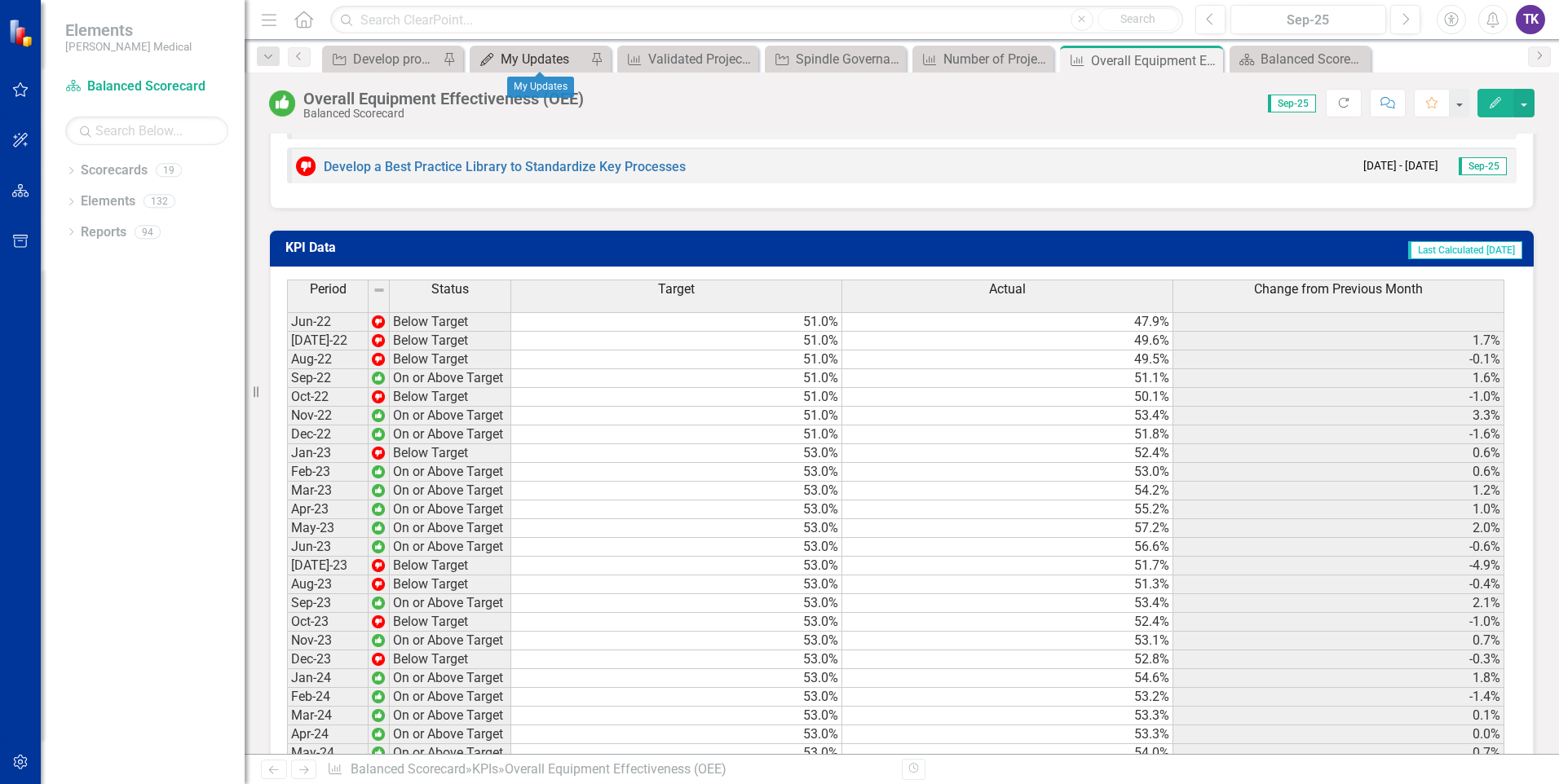
click at [556, 59] on div "My Updates" at bounding box center [543, 58] width 85 height 20
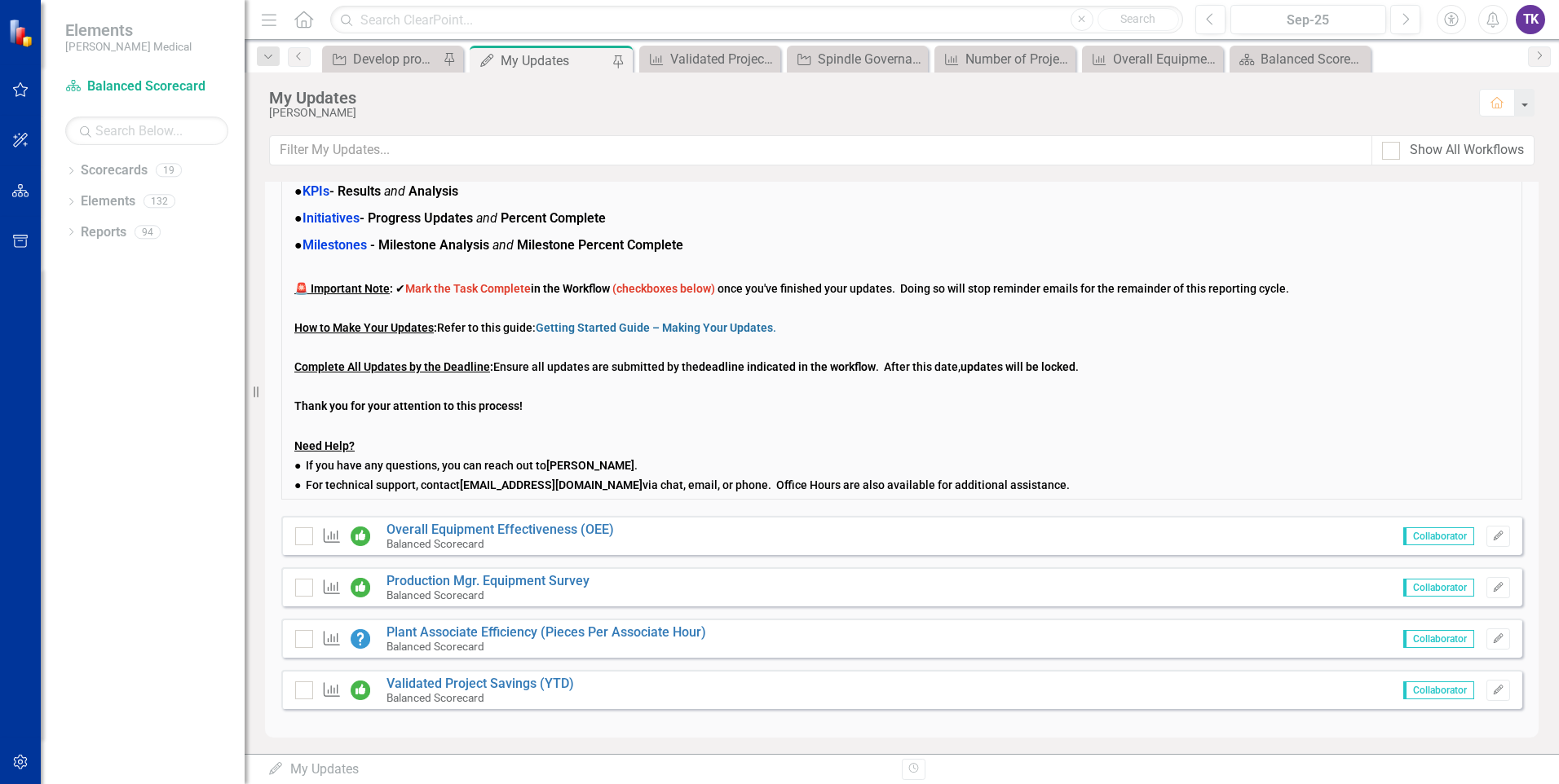
scroll to position [105, 0]
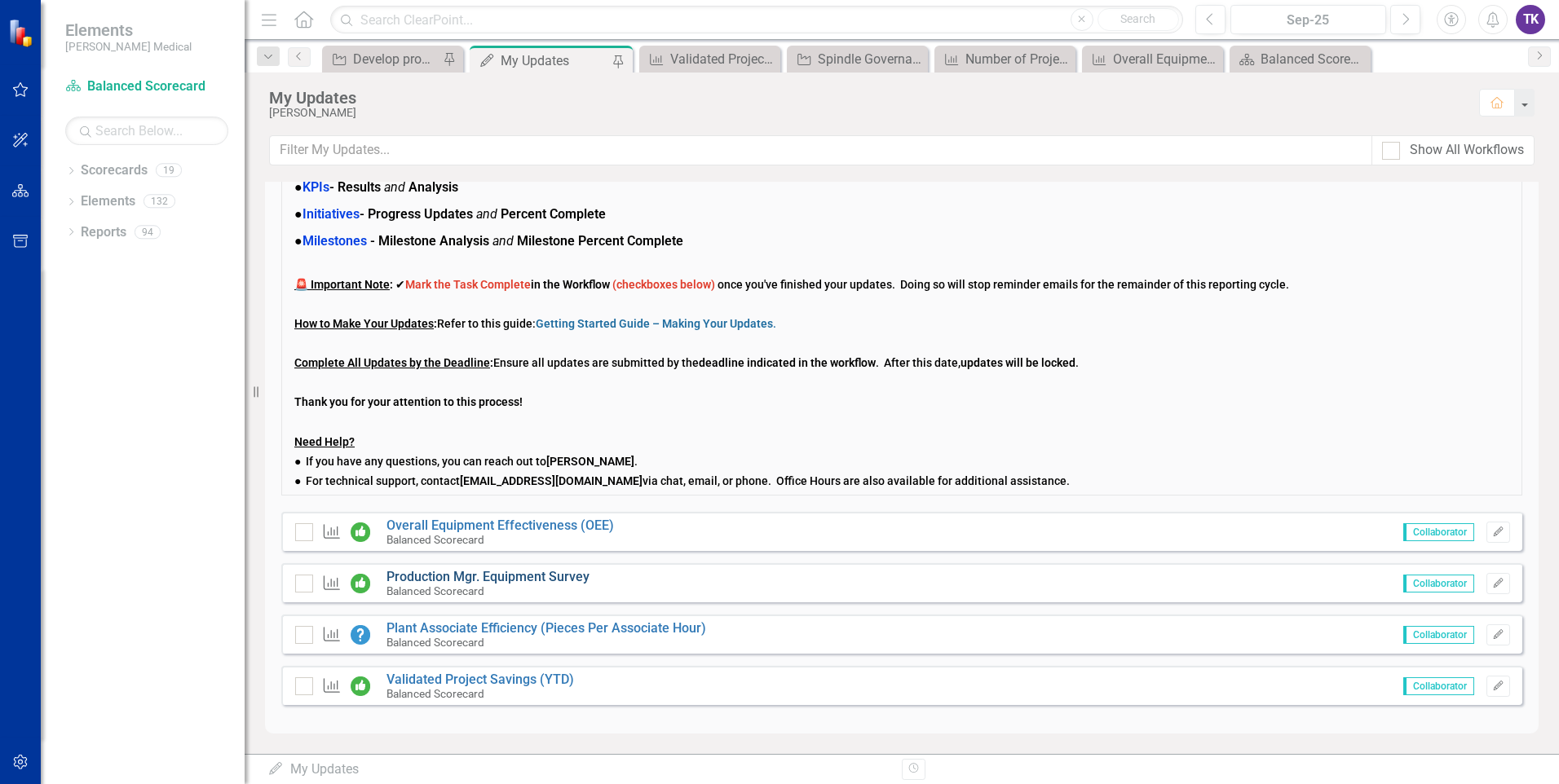
click at [489, 580] on link "Production Mgr. Equipment Survey" at bounding box center [488, 577] width 203 height 16
